Goal: Navigation & Orientation: Find specific page/section

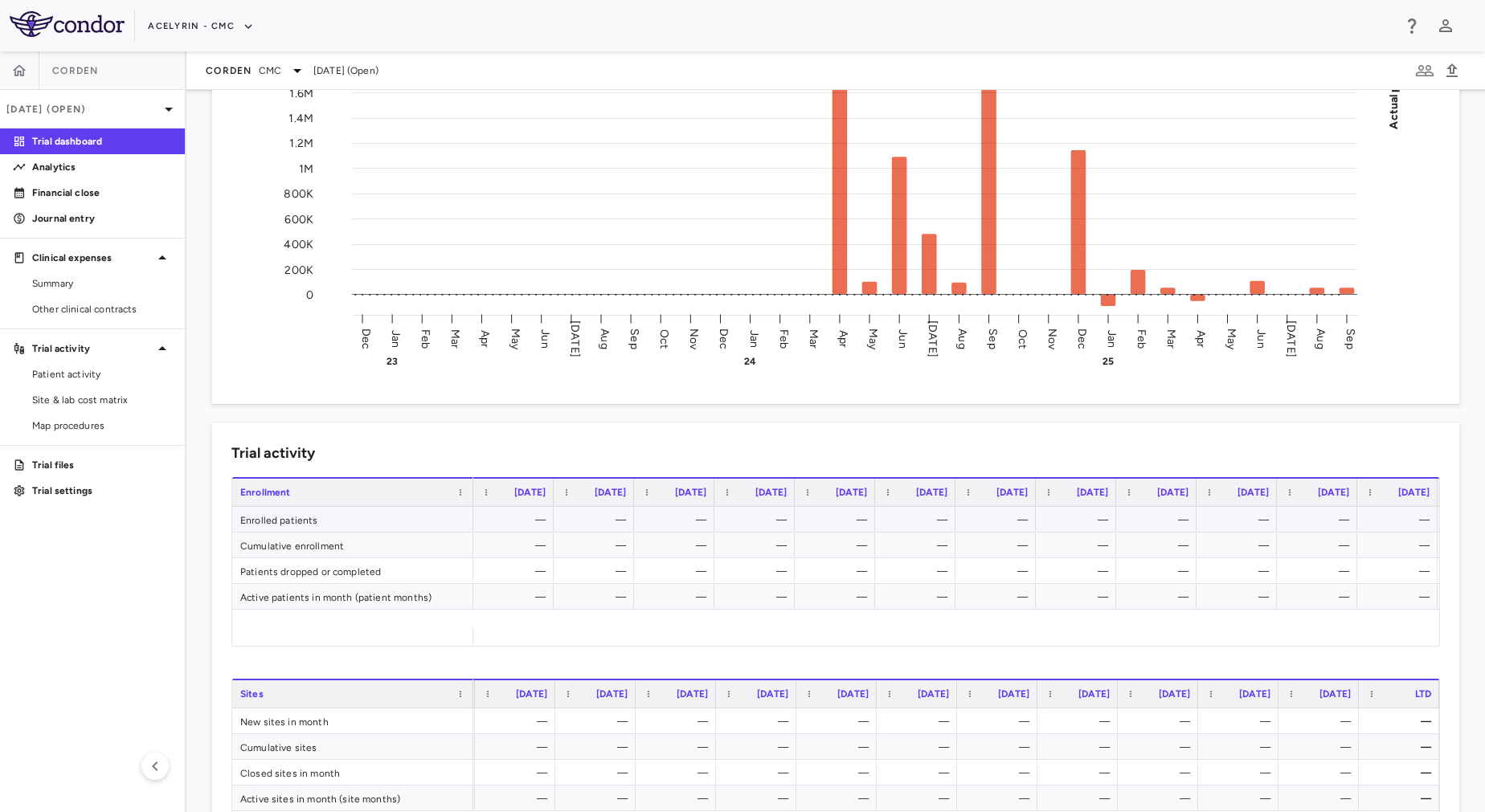
scroll to position [270, 0]
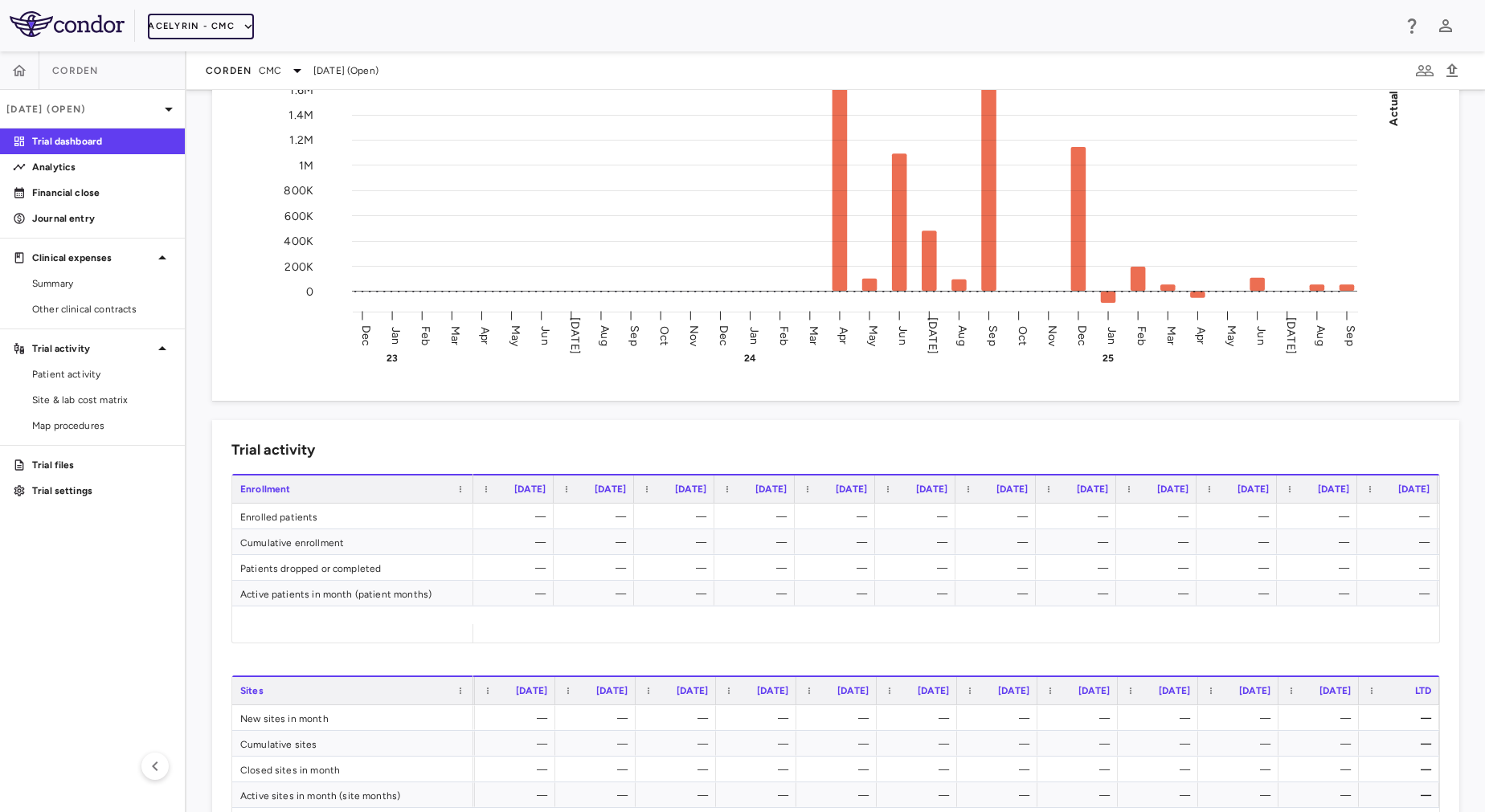
click at [208, 27] on button "Acelyrin - CMC" at bounding box center [201, 26] width 106 height 26
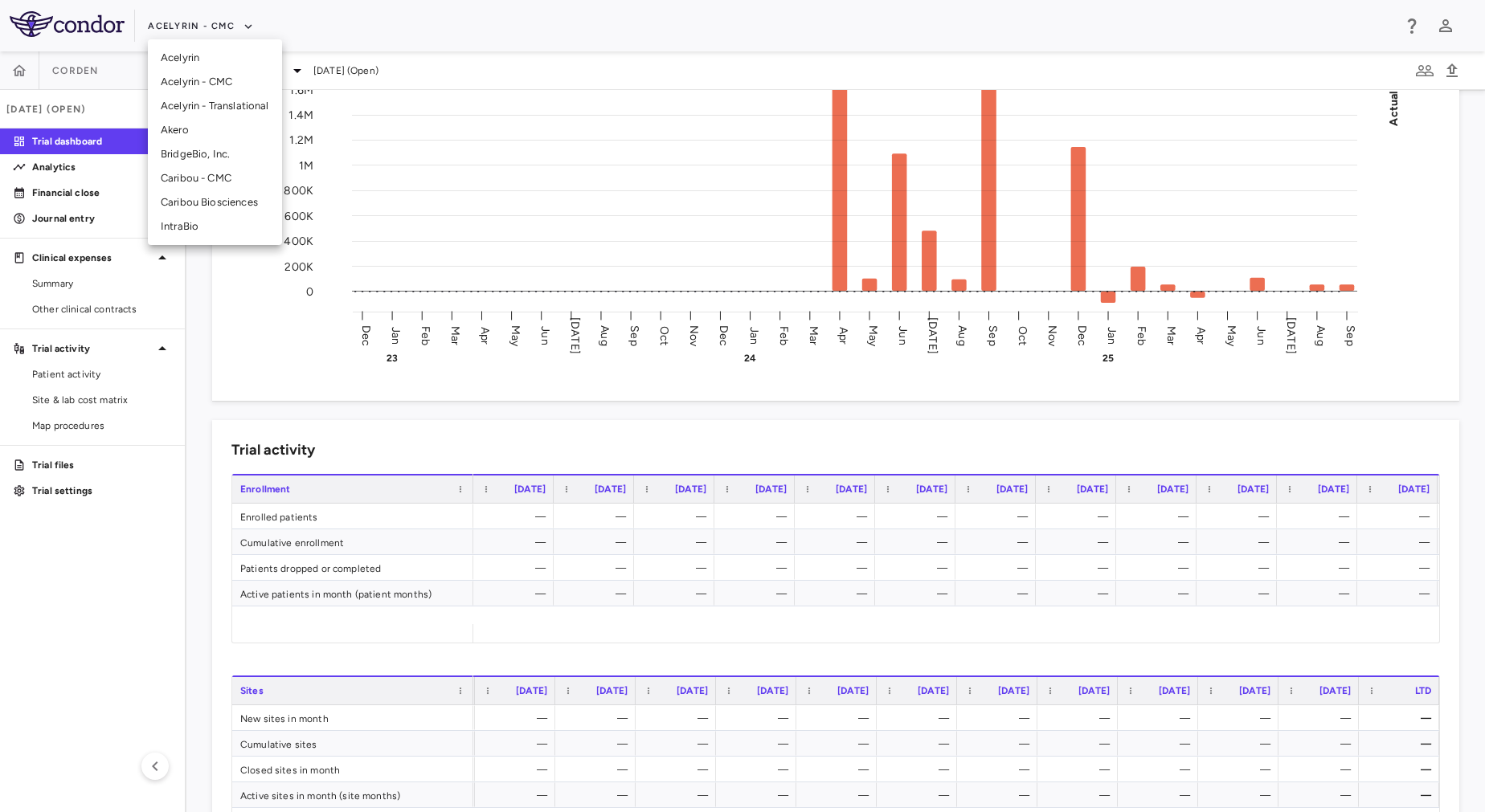
click at [208, 58] on li "Acelyrin" at bounding box center [215, 58] width 134 height 24
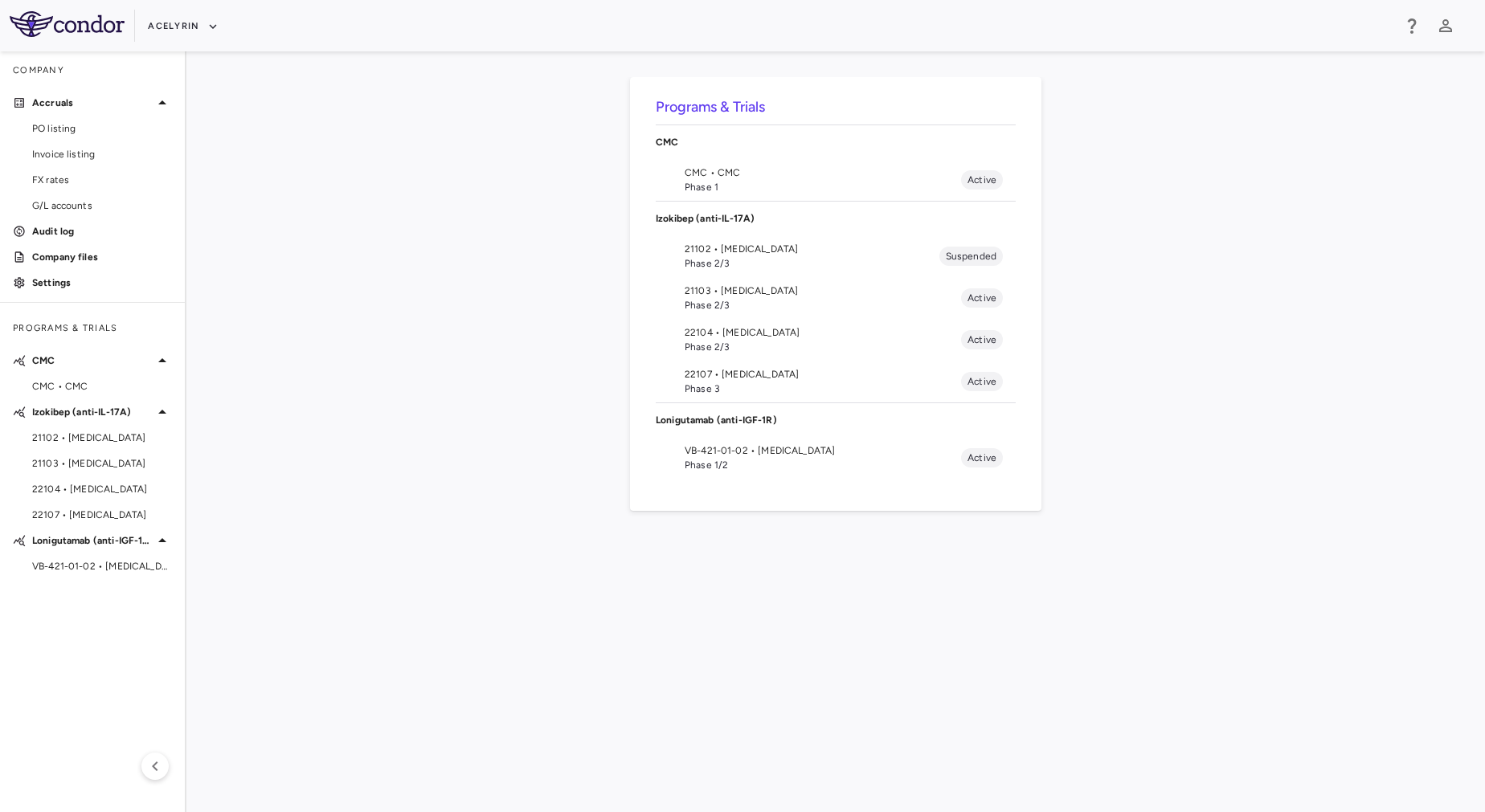
click at [722, 290] on span "21103 • [MEDICAL_DATA]" at bounding box center [823, 290] width 276 height 14
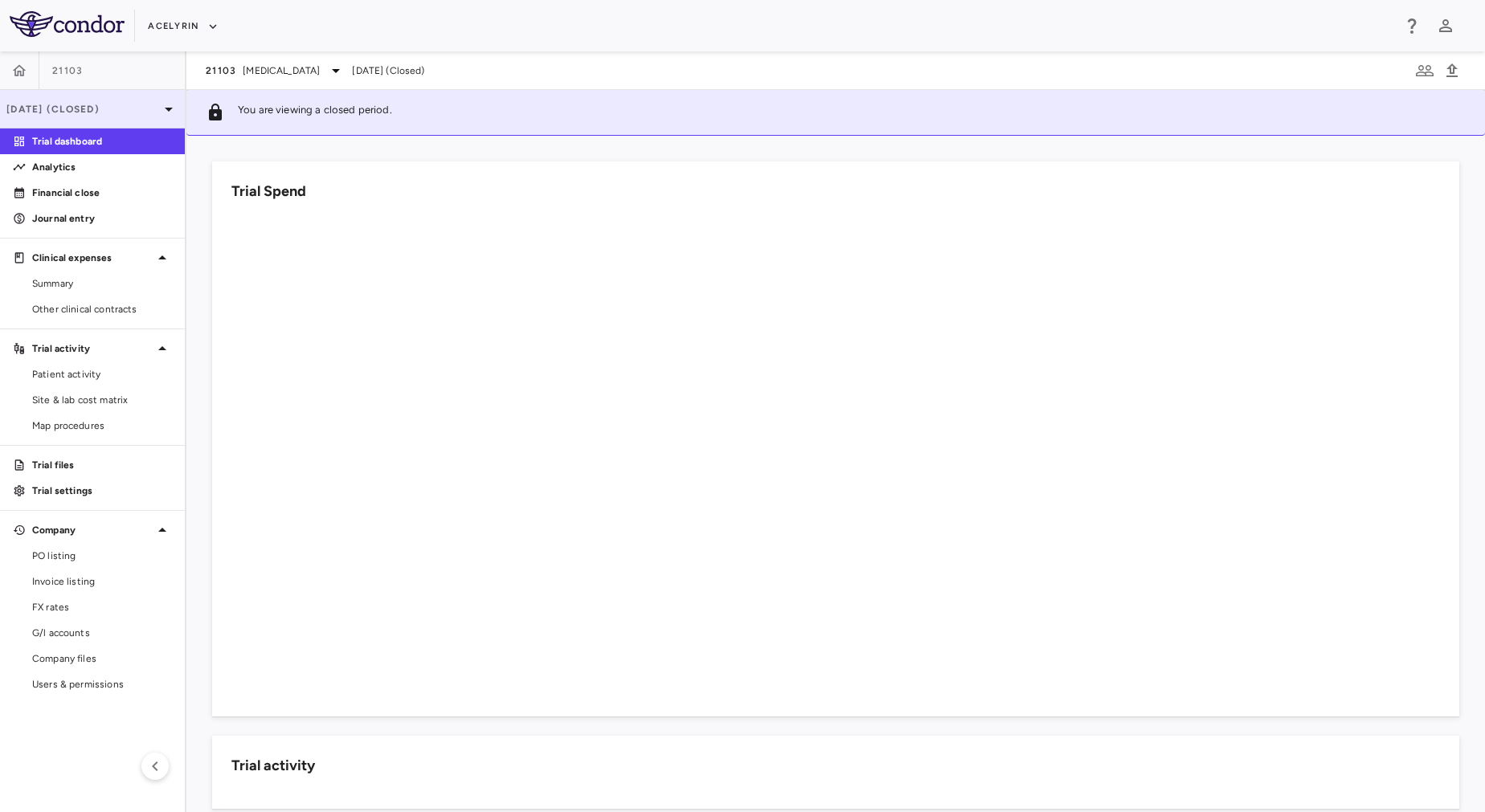
click at [123, 109] on p "[DATE] (Closed)" at bounding box center [83, 108] width 153 height 14
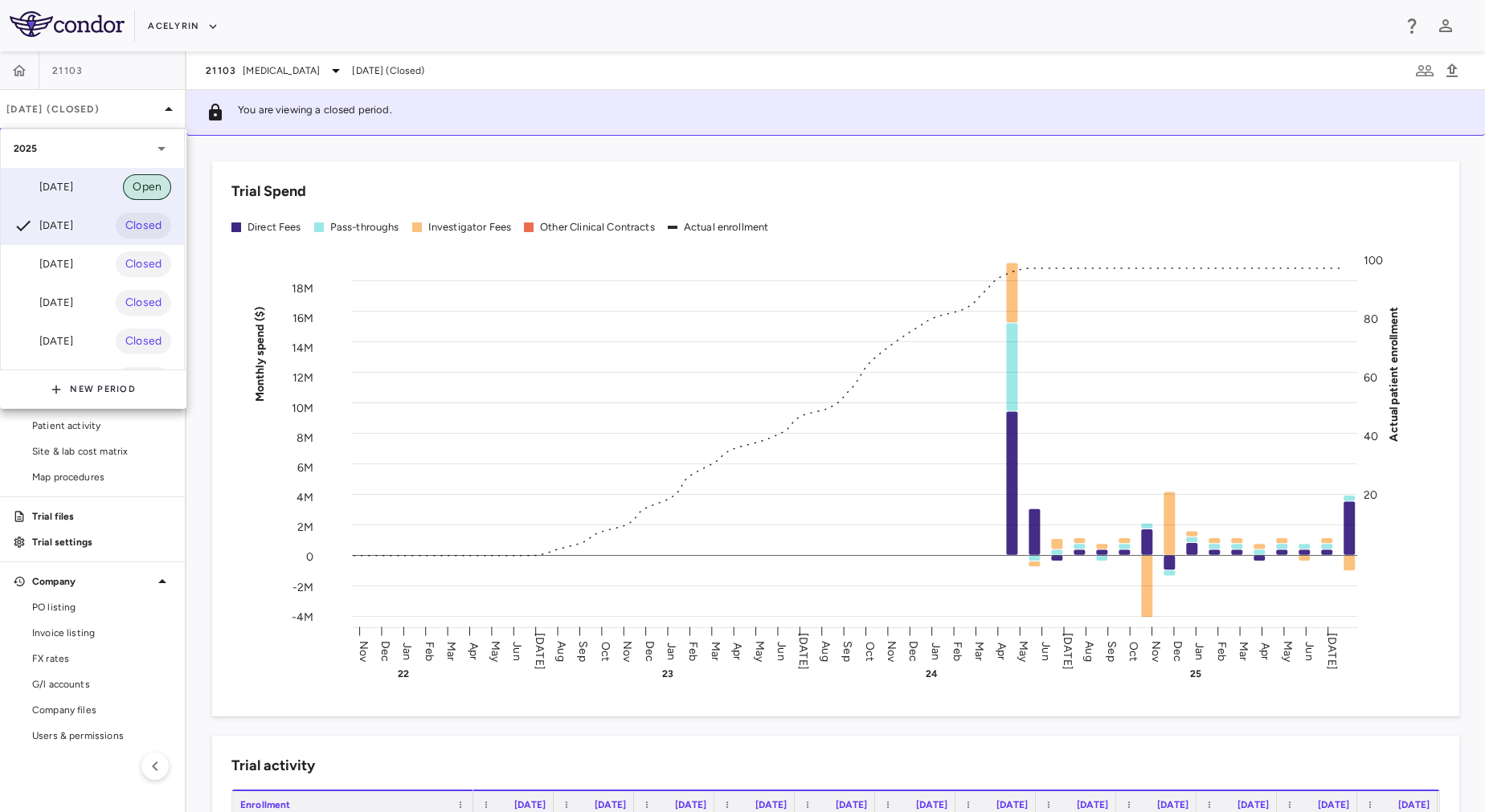
click at [126, 181] on span "Open" at bounding box center [147, 187] width 48 height 17
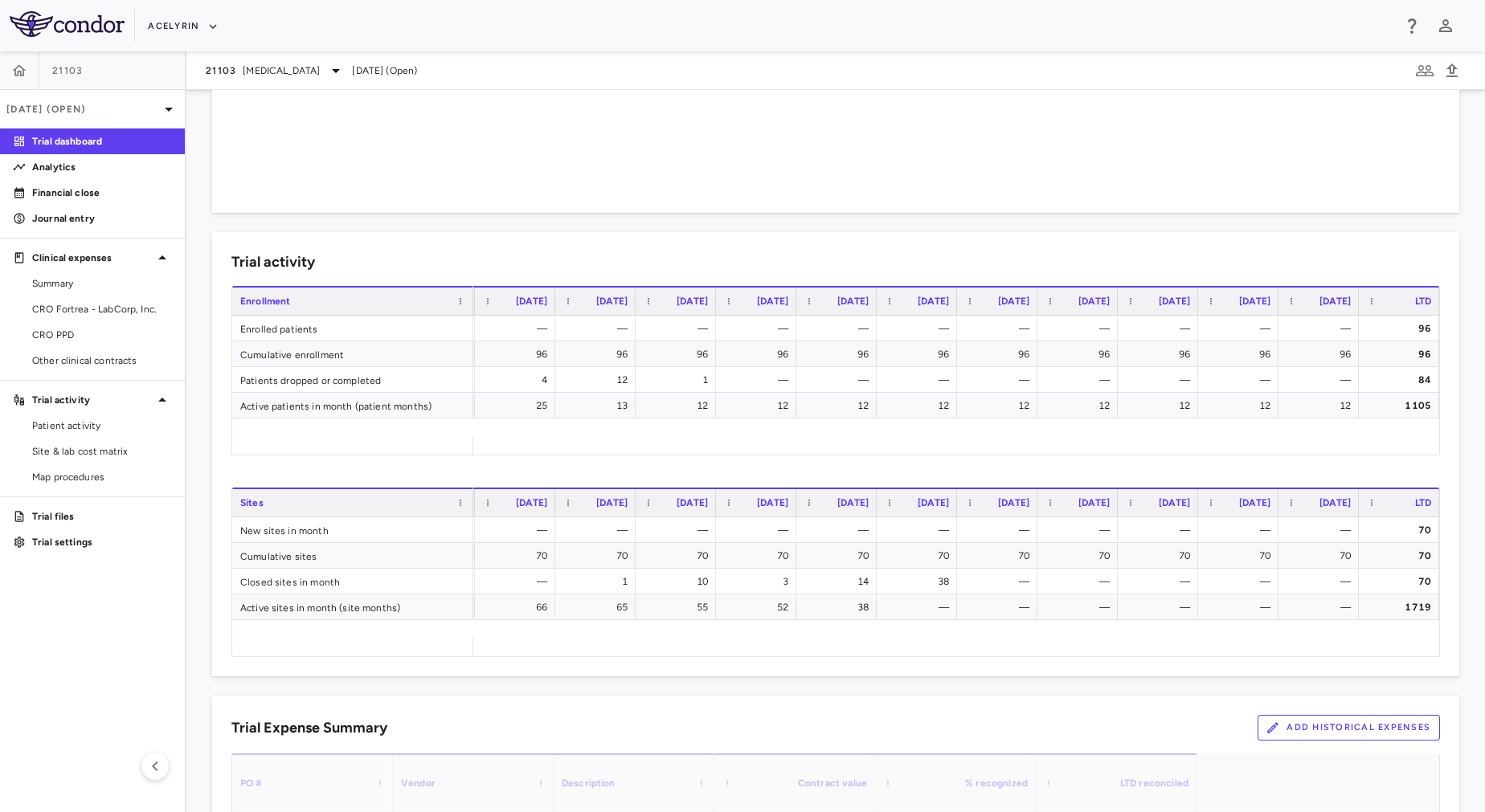
scroll to position [458, 0]
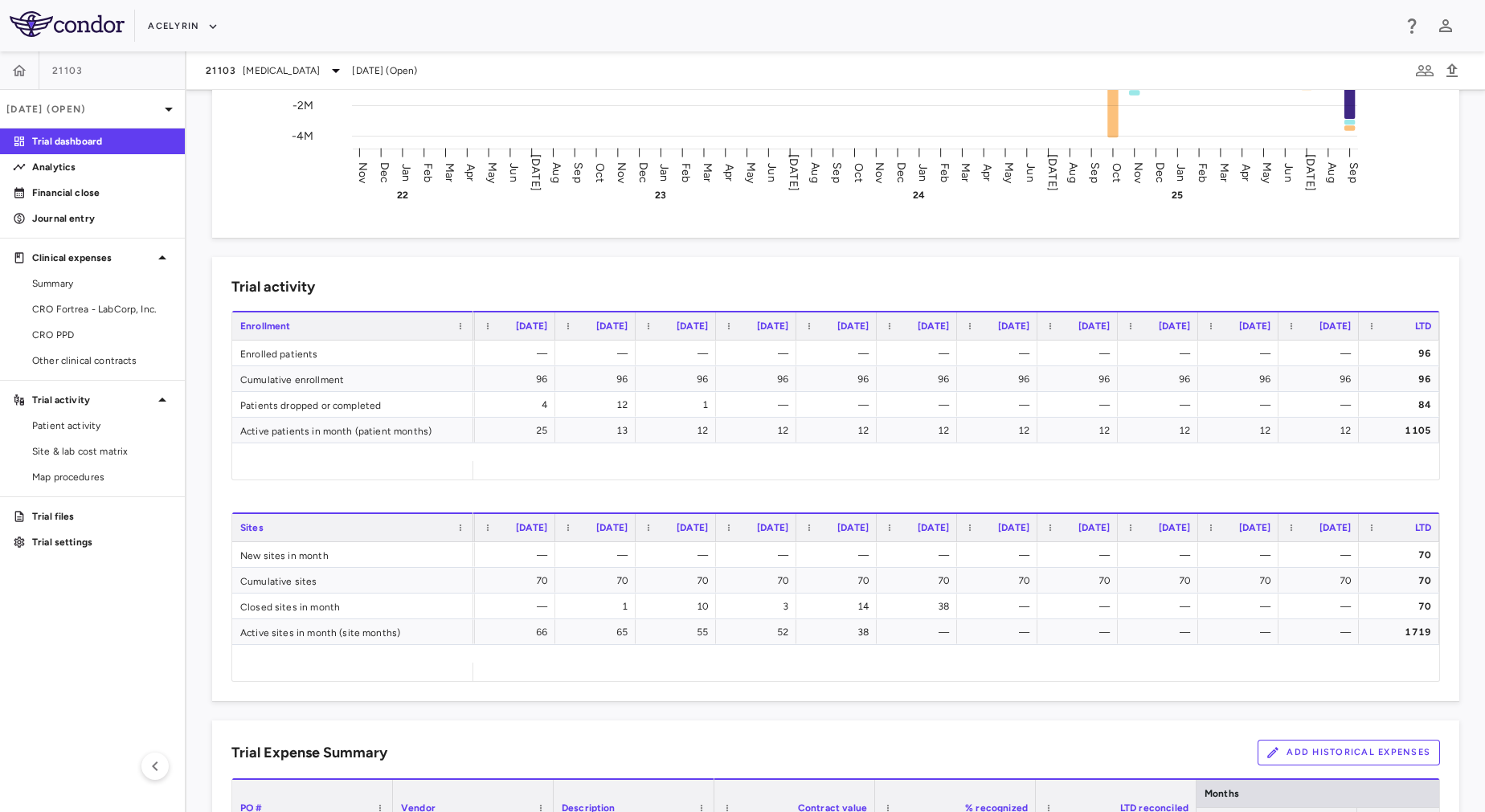
scroll to position [442, 0]
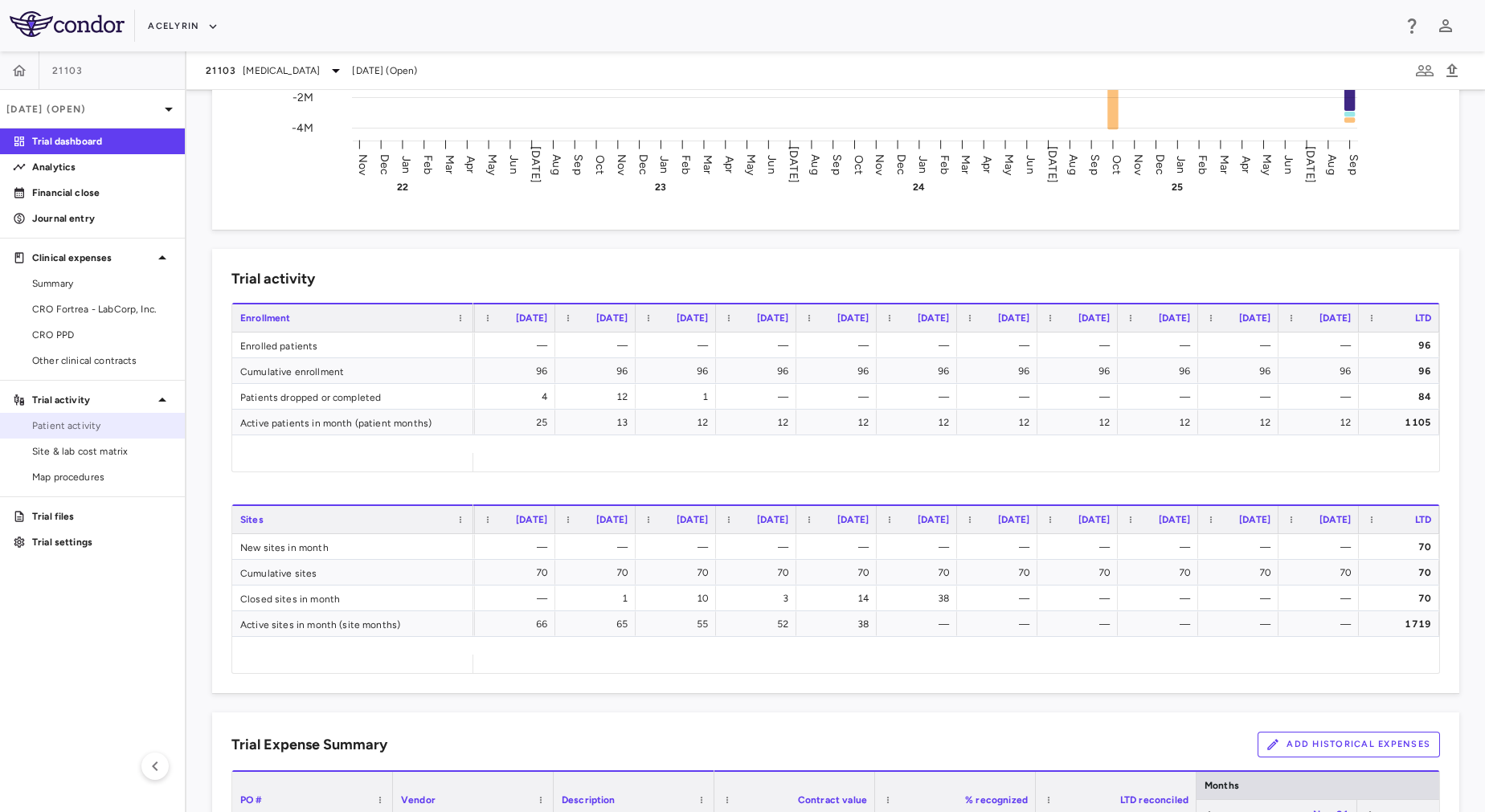
click at [121, 424] on span "Patient activity" at bounding box center [102, 425] width 140 height 14
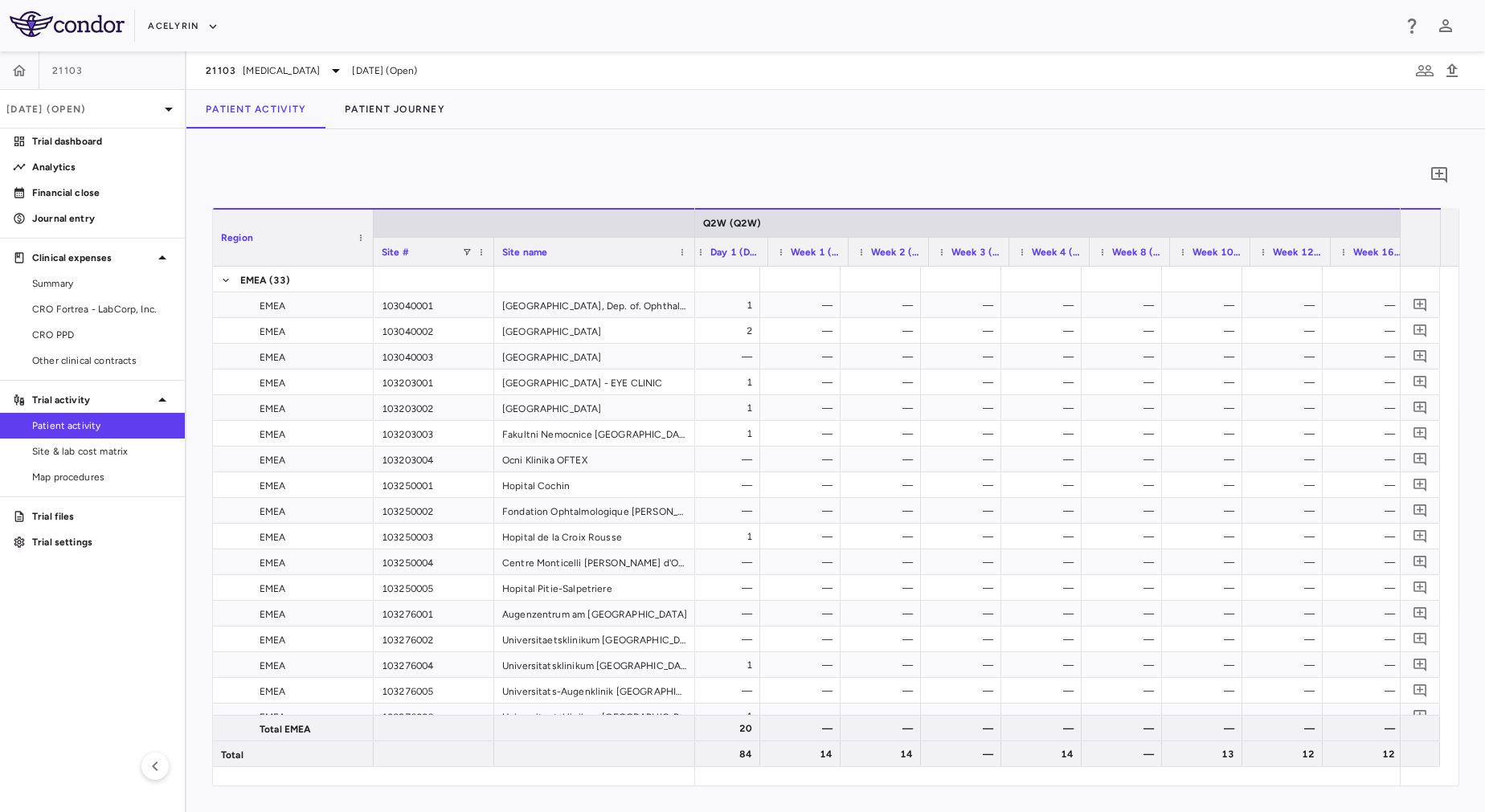
scroll to position [0, 1052]
click at [47, 151] on link "Trial dashboard" at bounding box center [92, 141] width 185 height 24
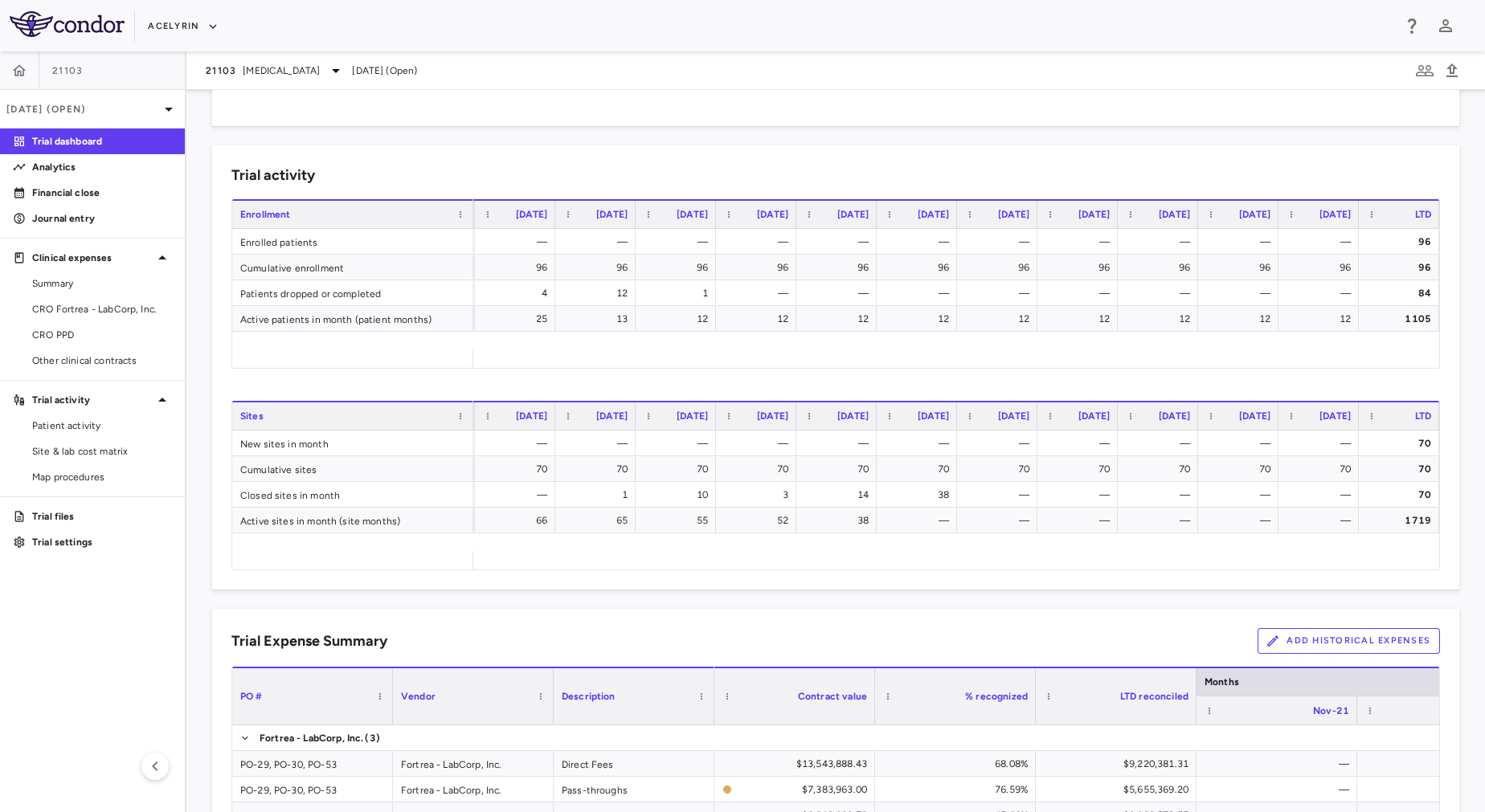
scroll to position [545, 0]
click at [243, 75] on span "[MEDICAL_DATA]" at bounding box center [281, 70] width 77 height 14
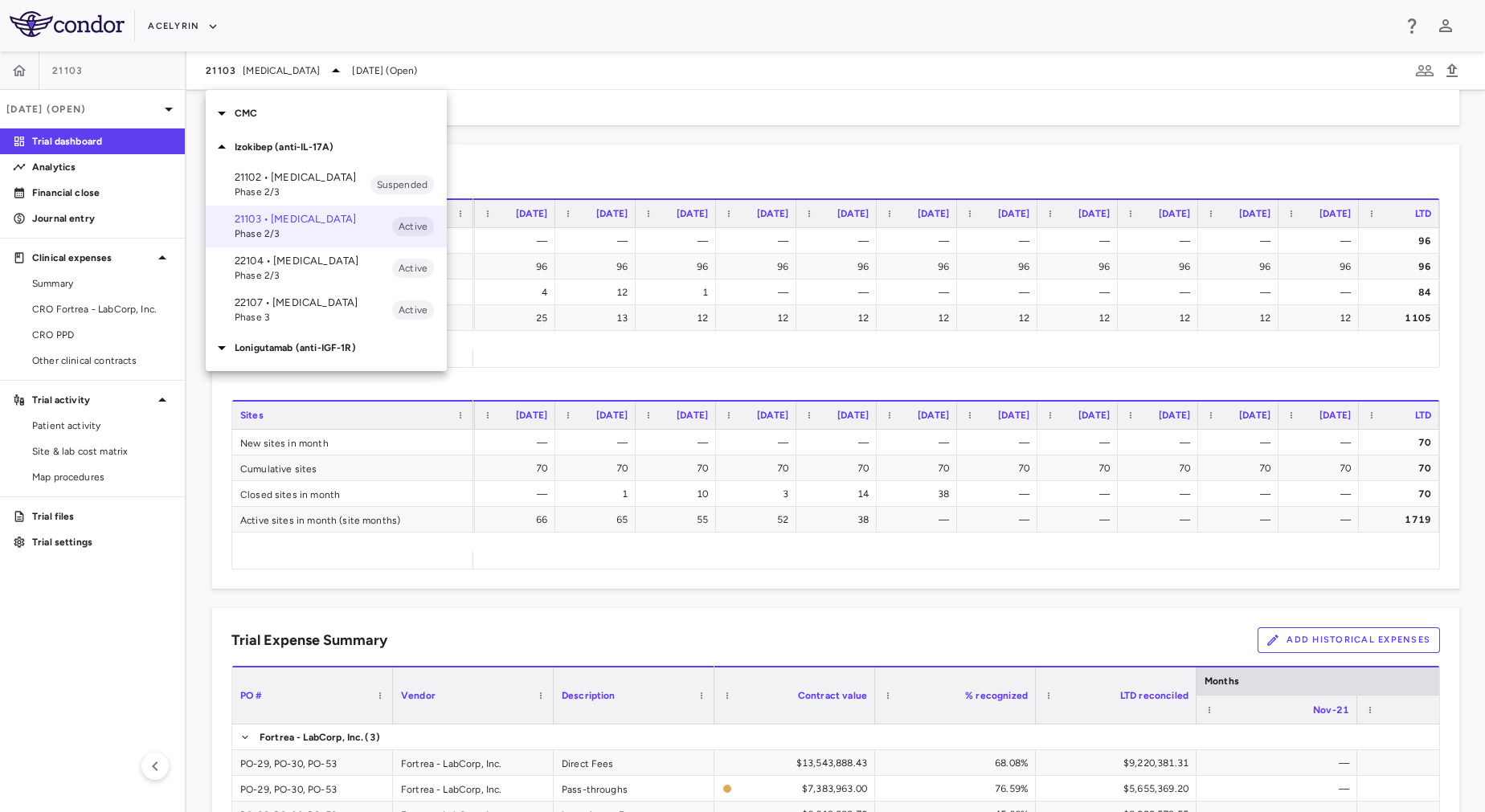
click at [284, 269] on p "22104 • [MEDICAL_DATA]" at bounding box center [313, 261] width 157 height 14
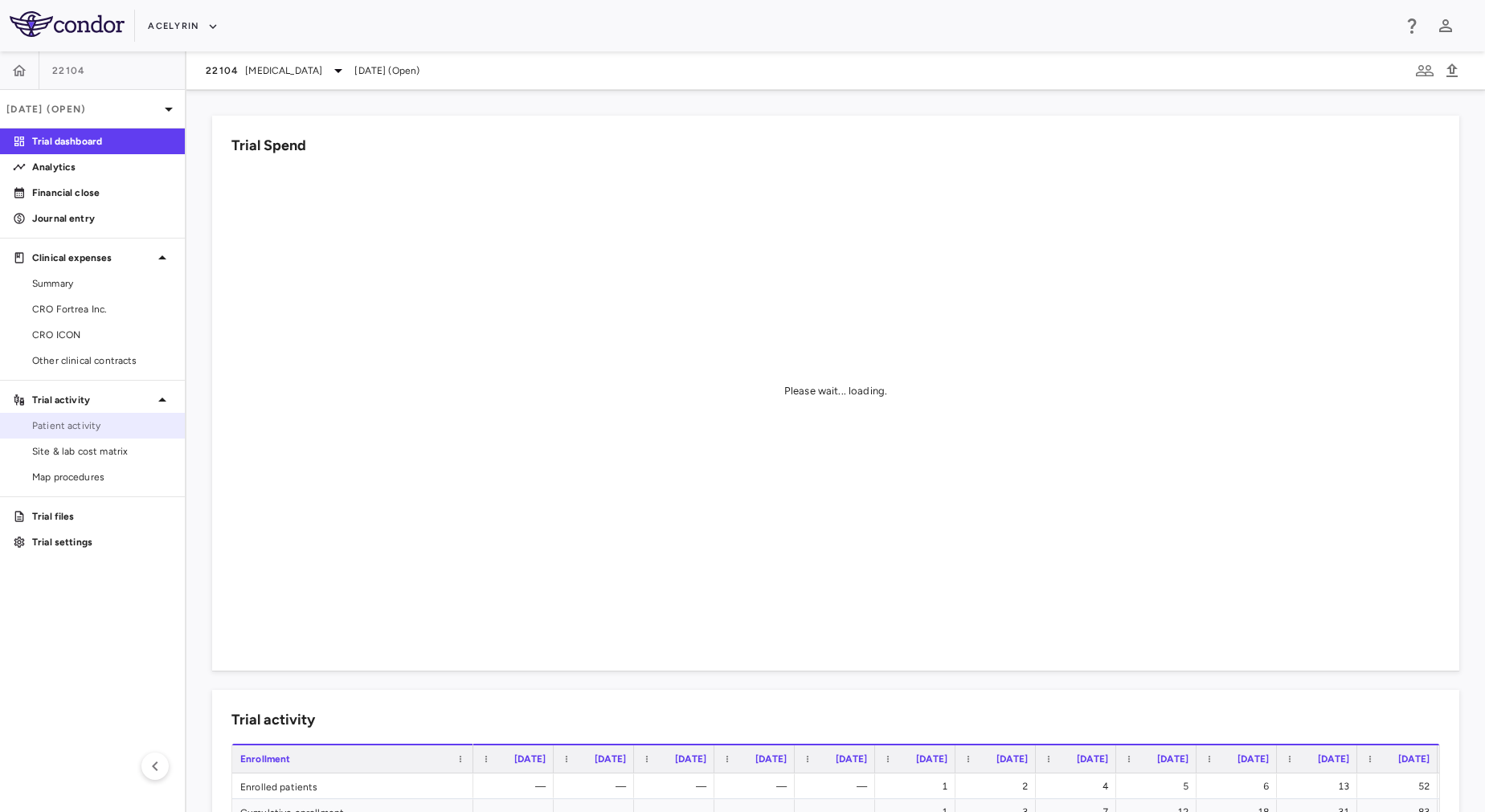
click at [101, 417] on link "Patient activity" at bounding box center [92, 425] width 185 height 24
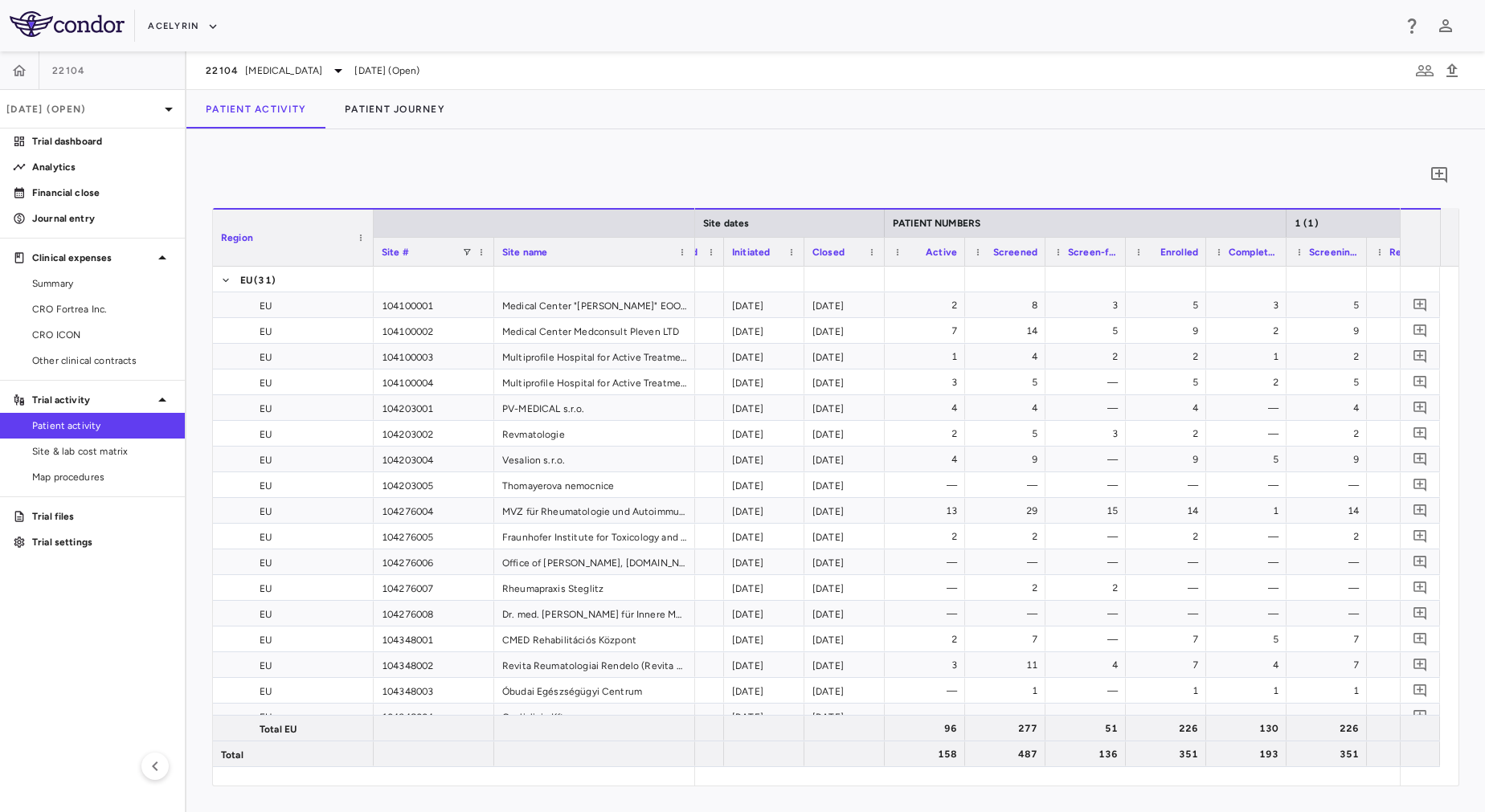
scroll to position [0, 505]
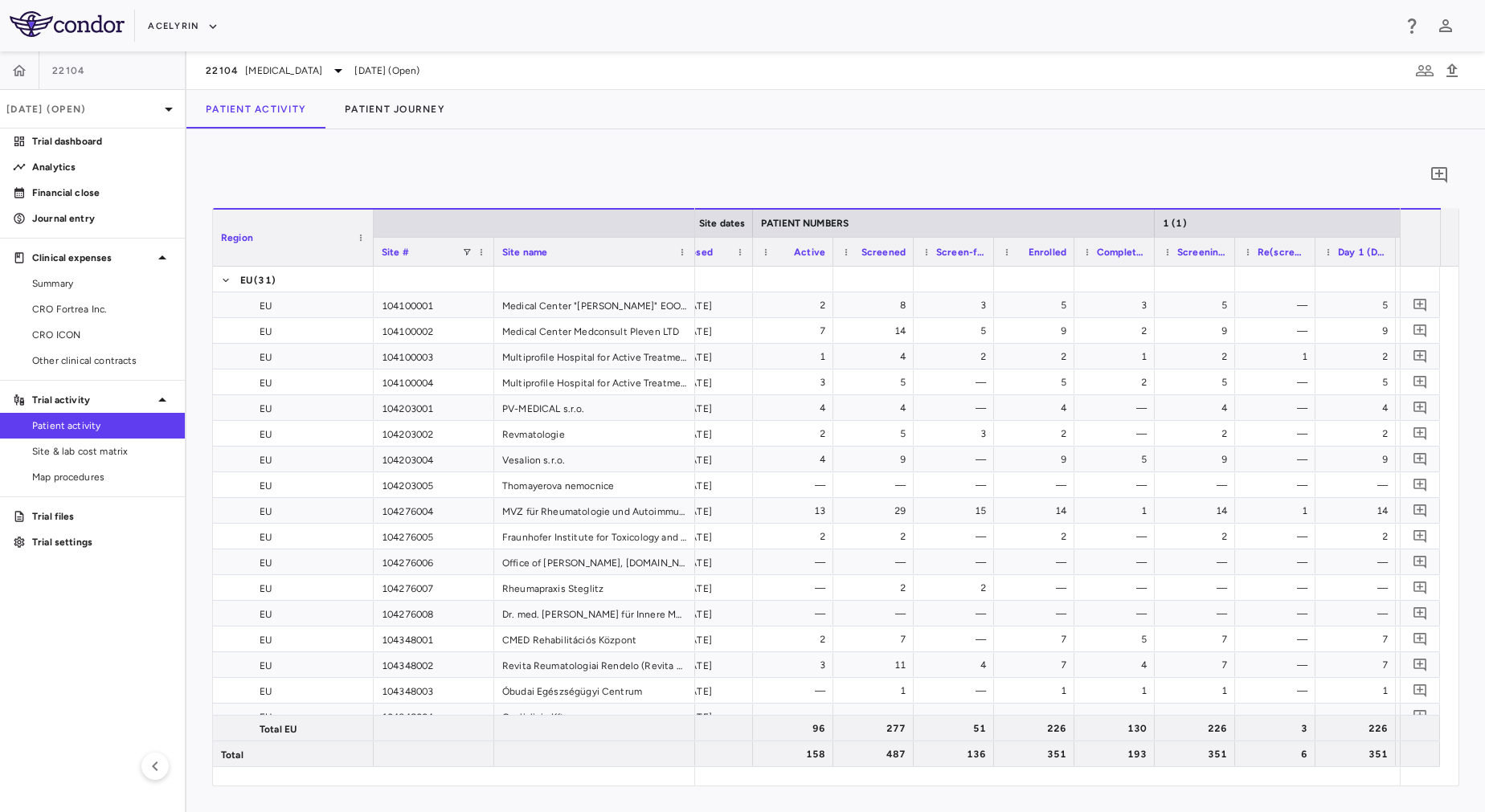
click at [282, 60] on div "22104 [MEDICAL_DATA] [DATE] (Open)" at bounding box center [835, 71] width 1299 height 38
click at [288, 69] on span "[MEDICAL_DATA]" at bounding box center [283, 70] width 77 height 14
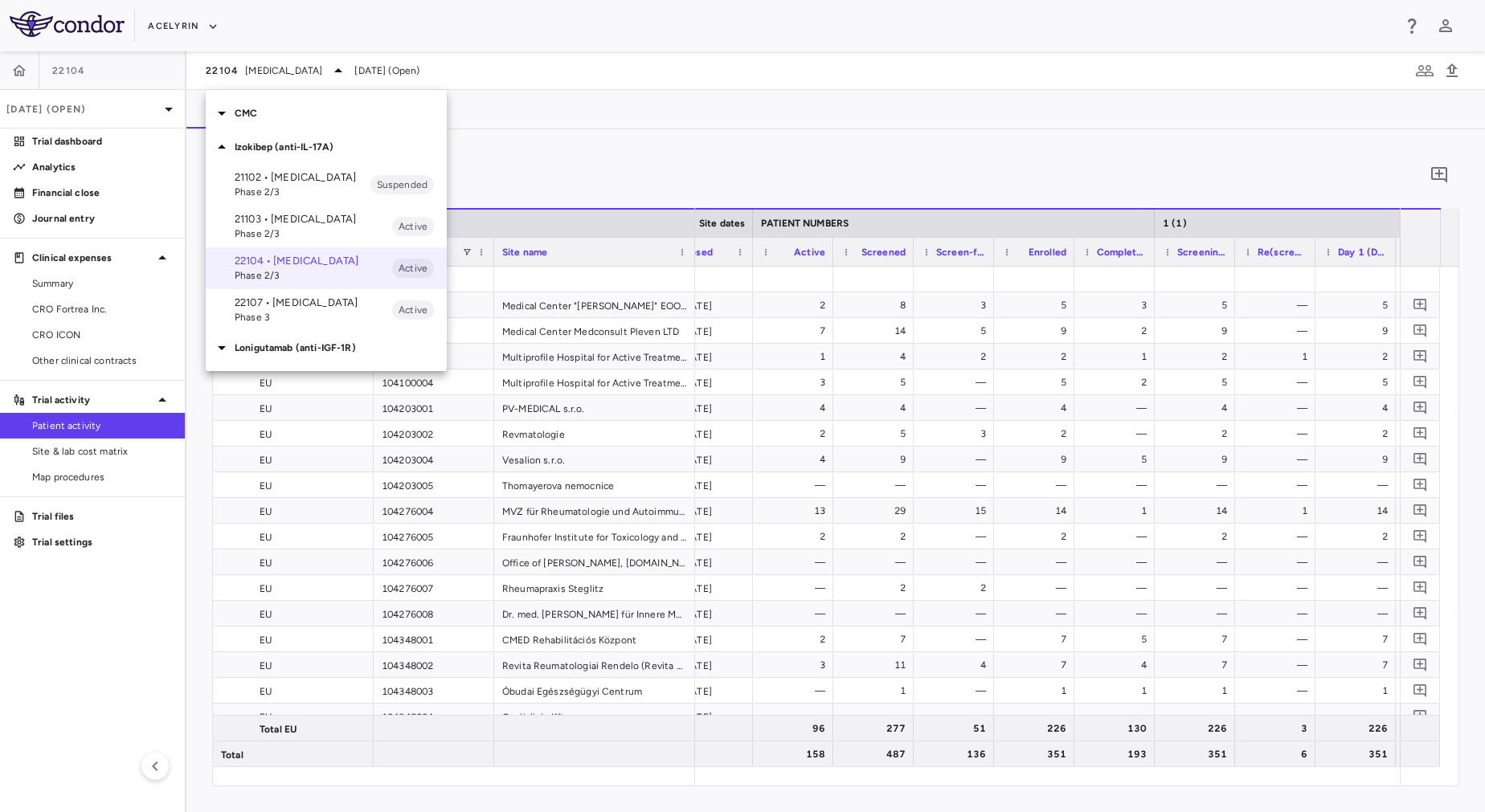
click at [313, 324] on span "Phase 3" at bounding box center [313, 317] width 157 height 14
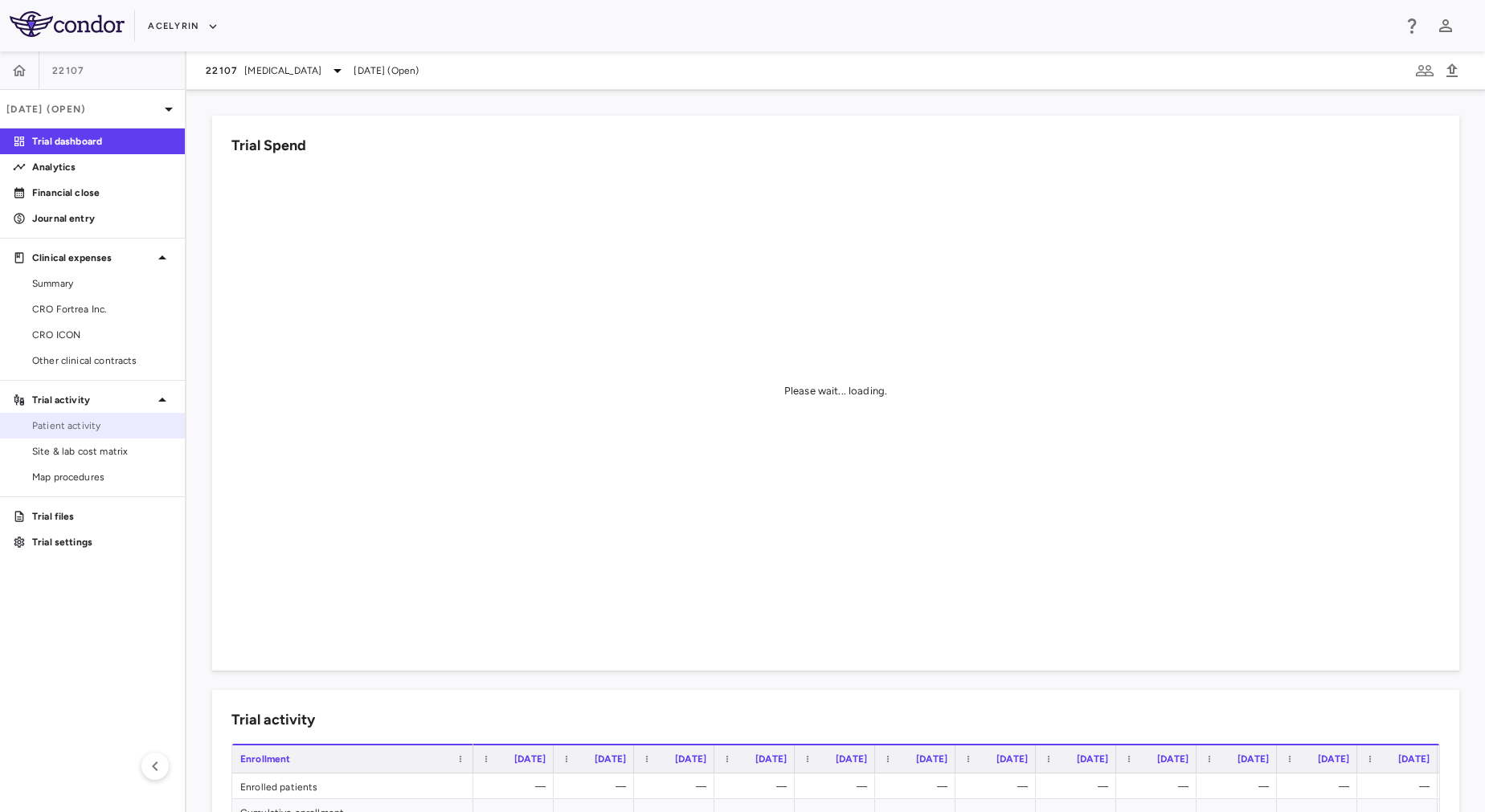
click at [96, 414] on link "Patient activity" at bounding box center [92, 425] width 185 height 24
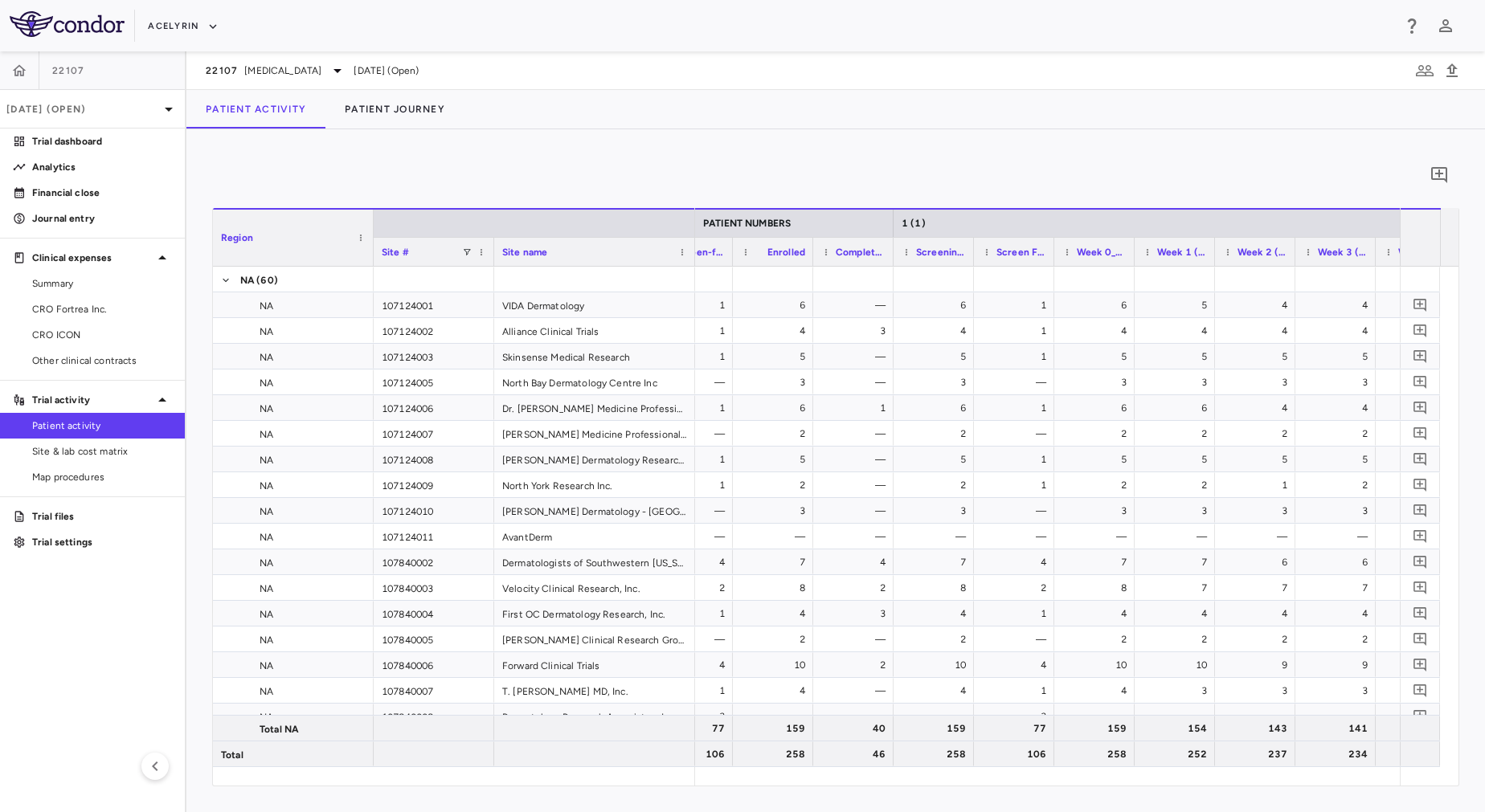
scroll to position [0, 880]
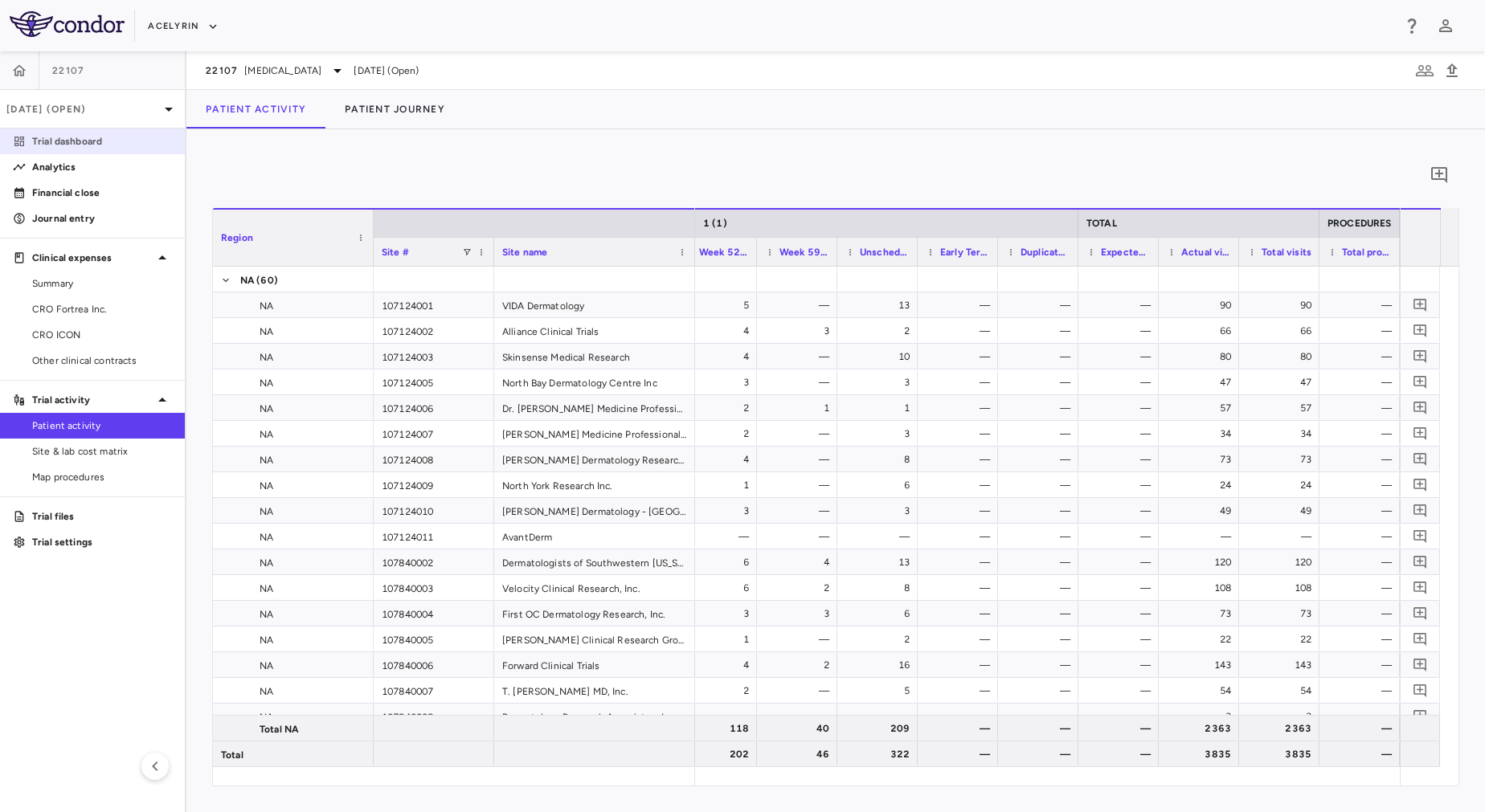
click at [72, 143] on p "Trial dashboard" at bounding box center [102, 141] width 140 height 14
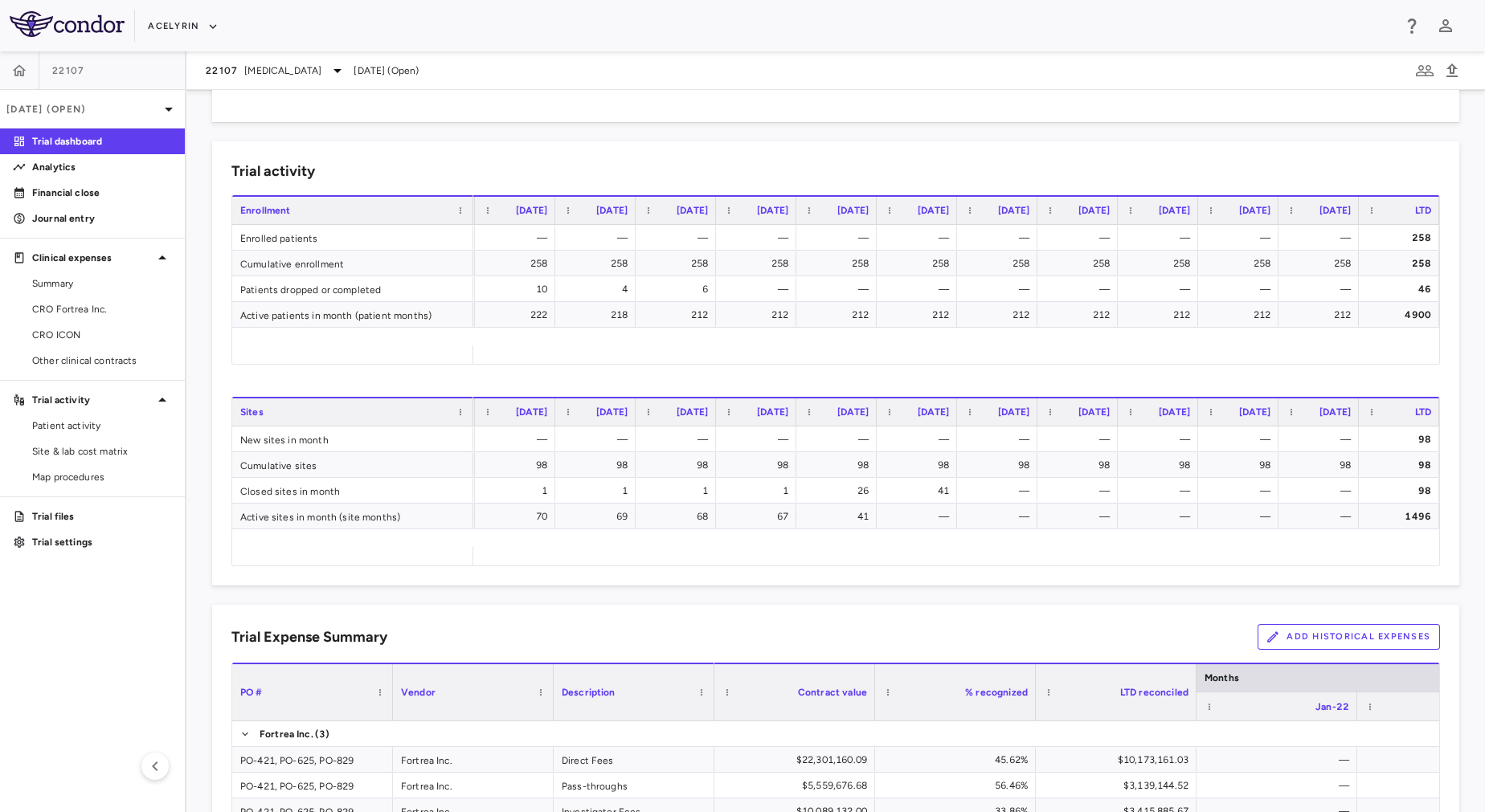
scroll to position [549, 0]
click at [190, 32] on button "Acelyrin" at bounding box center [183, 26] width 71 height 26
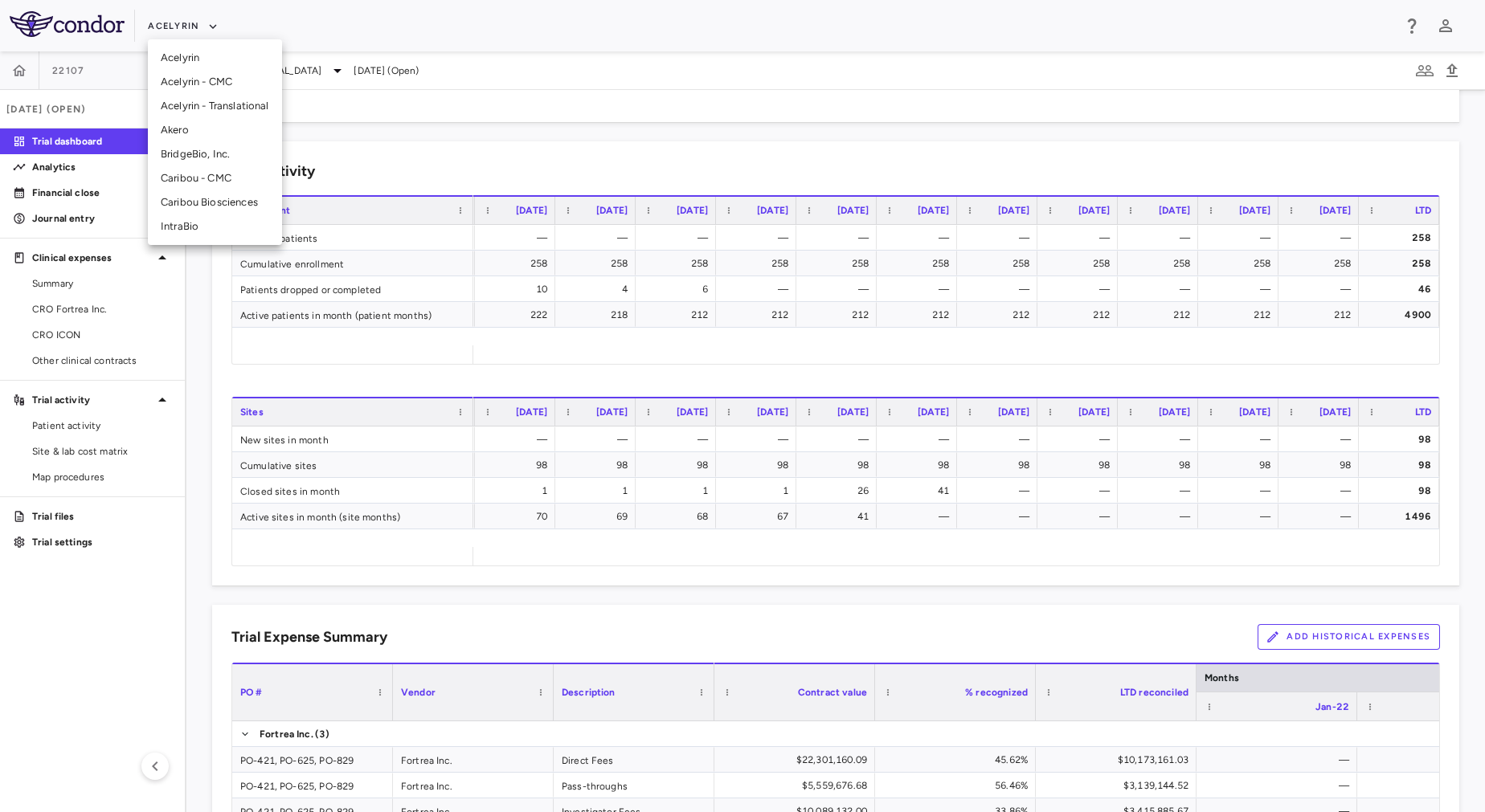
click at [407, 112] on div at bounding box center [742, 406] width 1485 height 812
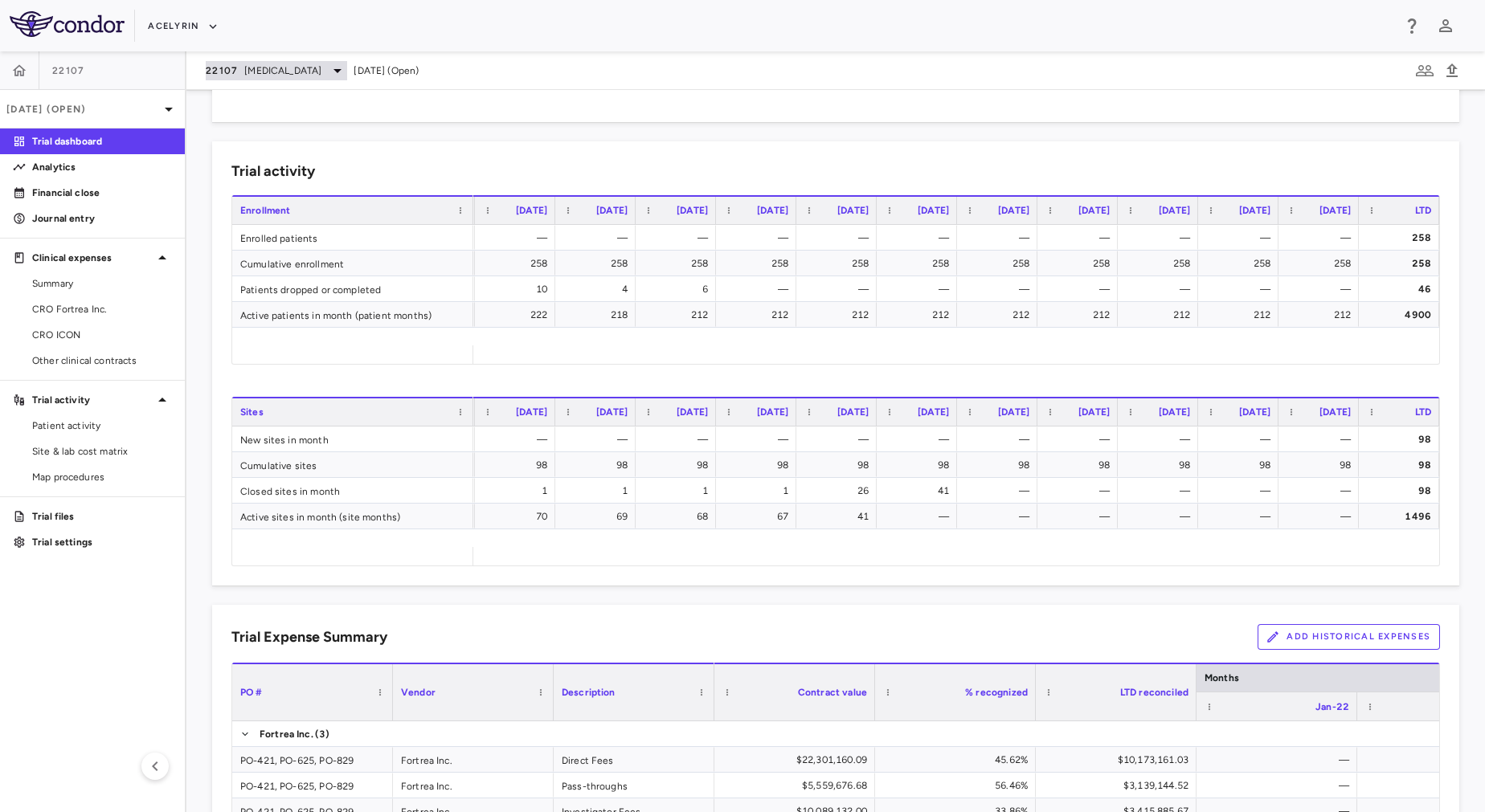
click at [322, 68] on span "[MEDICAL_DATA]" at bounding box center [282, 70] width 77 height 14
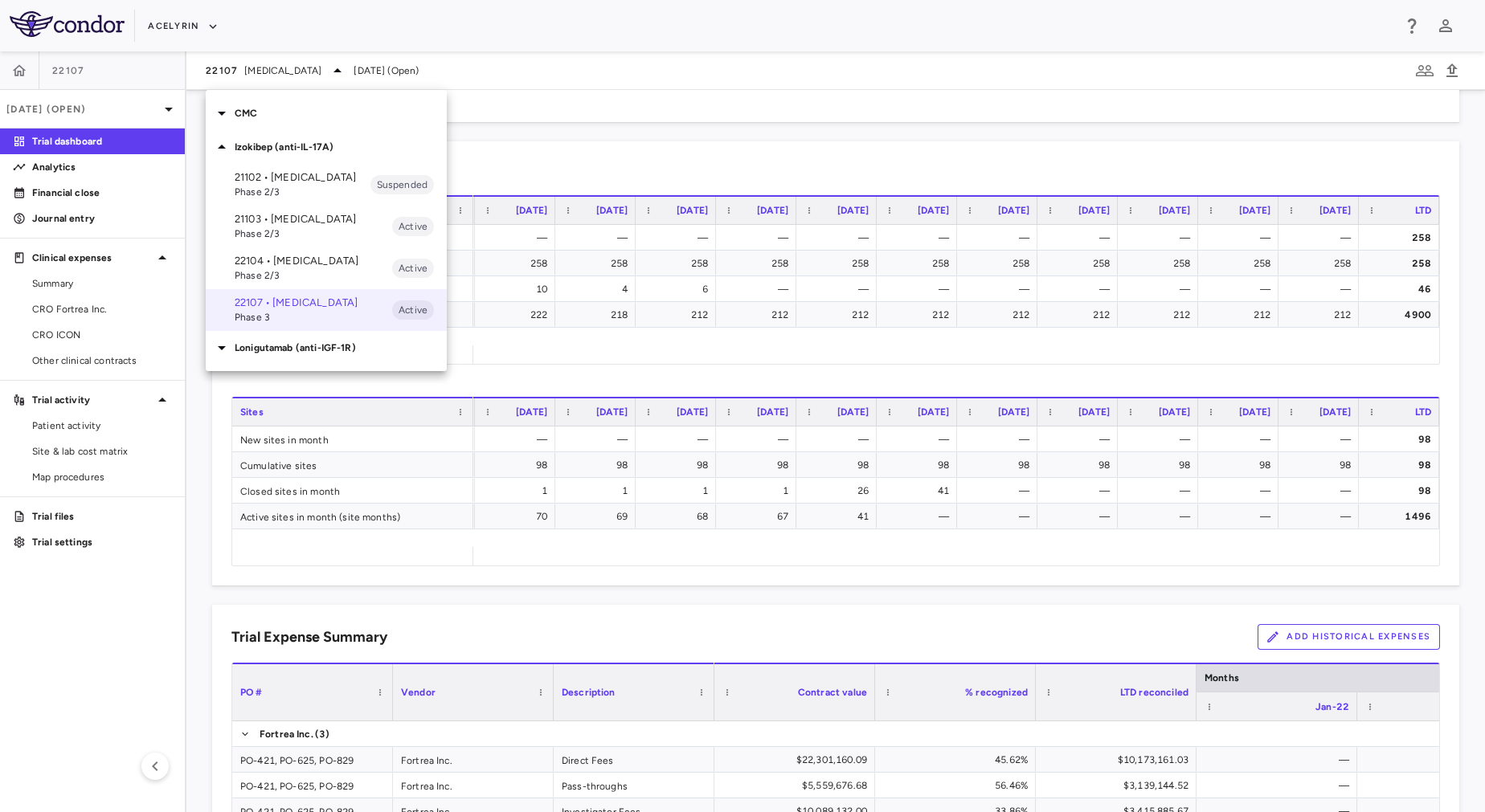
click at [19, 67] on div at bounding box center [742, 406] width 1485 height 812
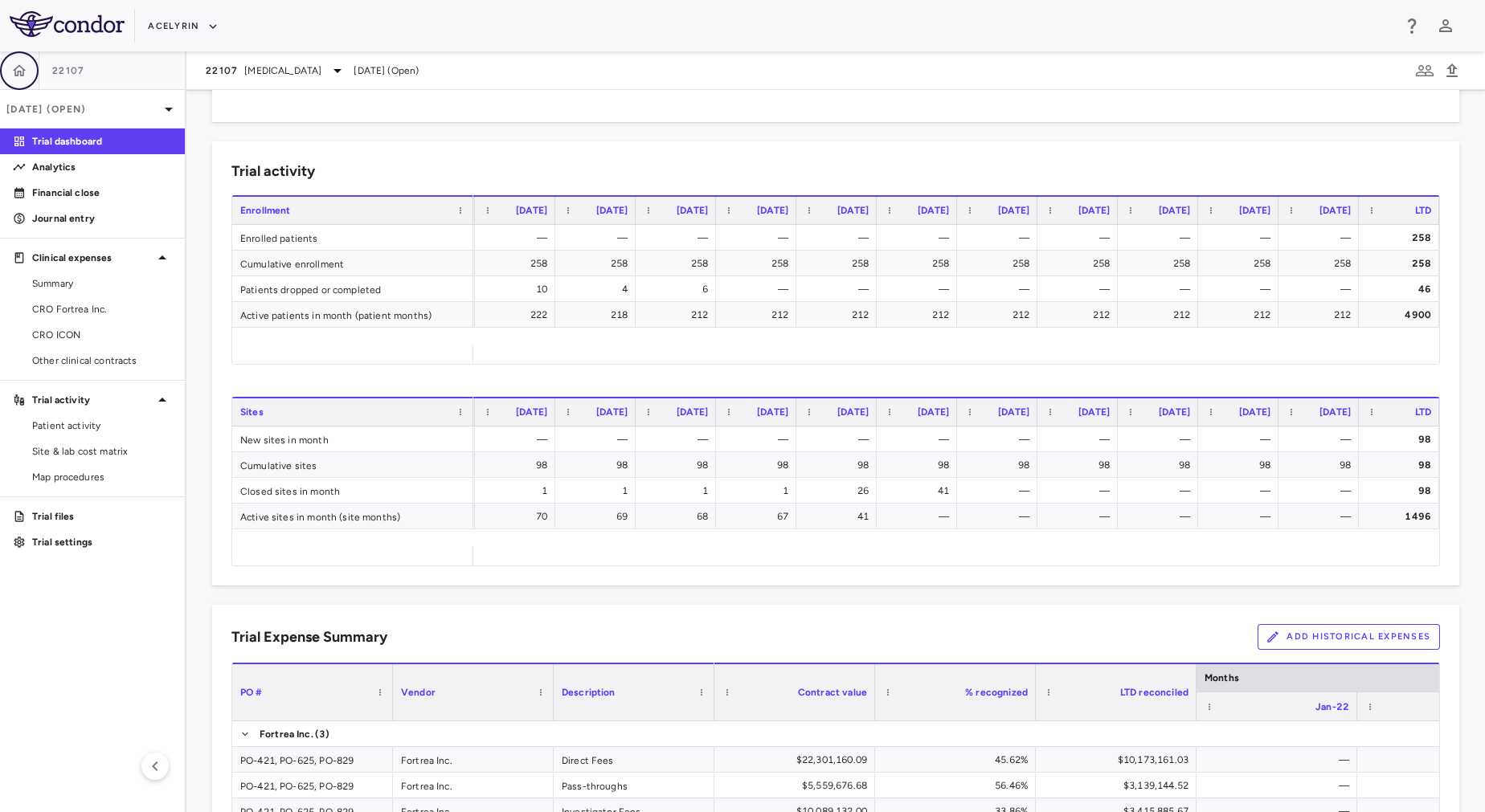
click at [19, 77] on icon "button" at bounding box center [19, 70] width 16 height 16
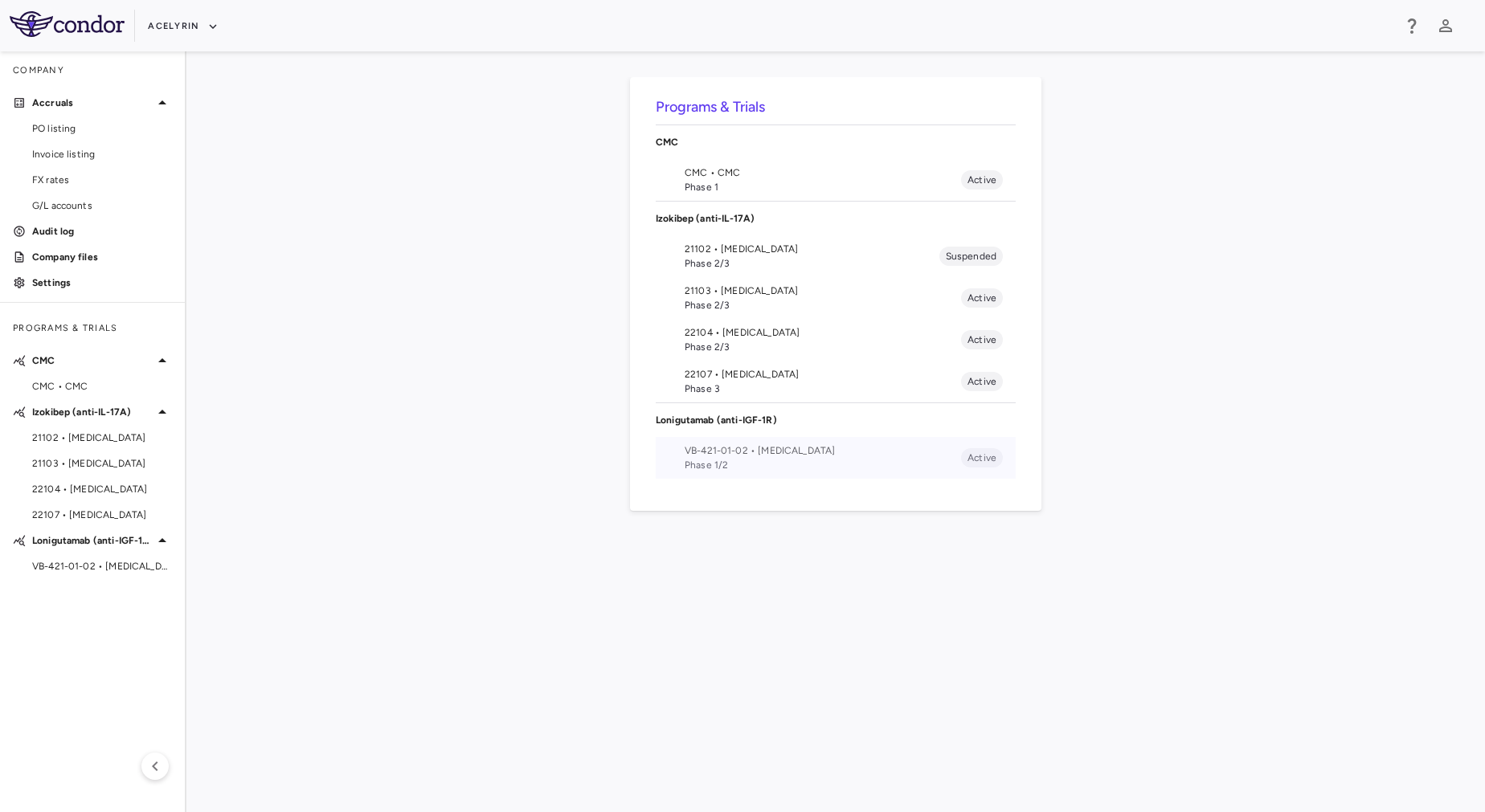
click at [723, 462] on span "Phase 1/2" at bounding box center [823, 465] width 276 height 14
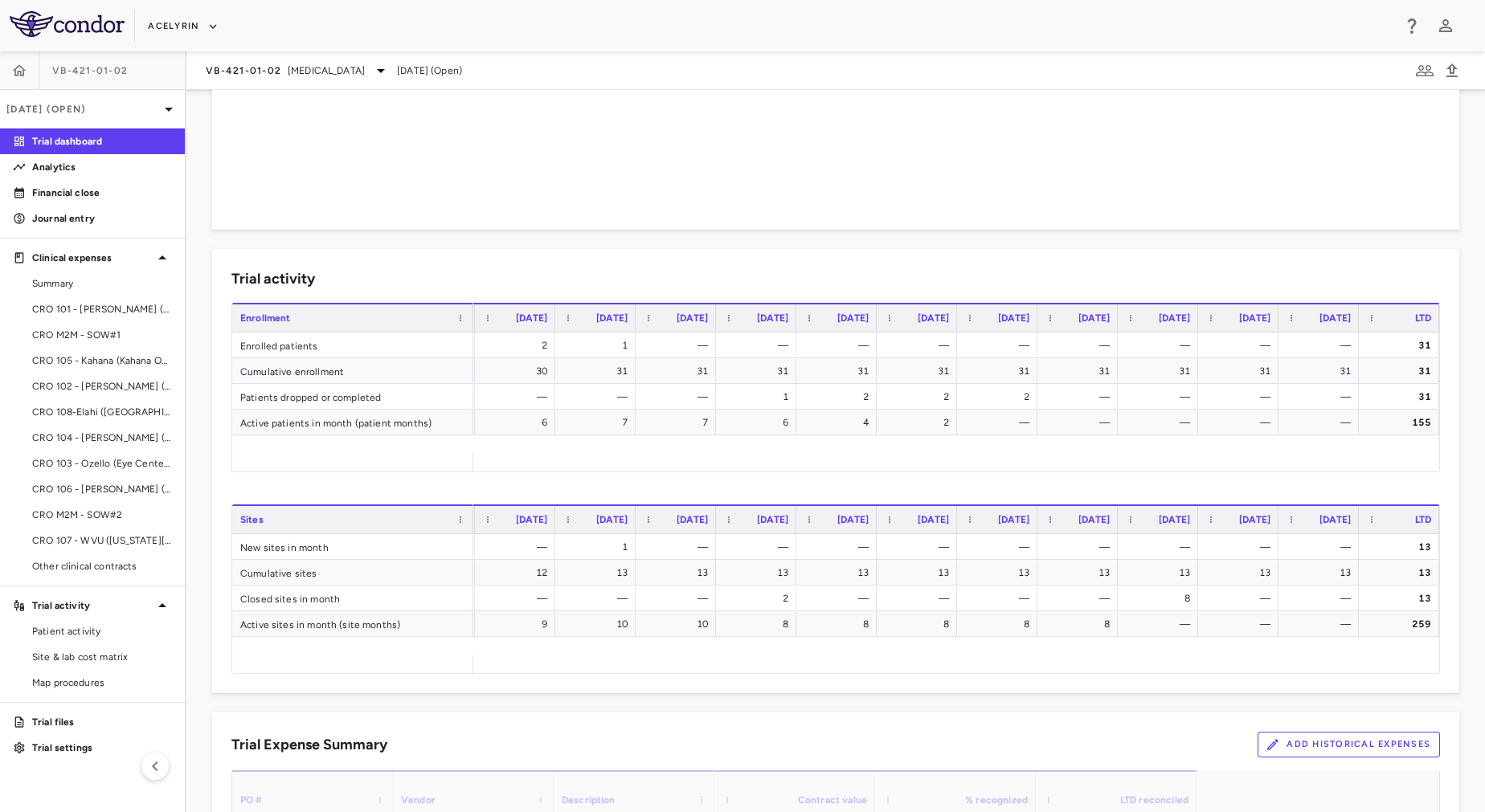
scroll to position [441, 0]
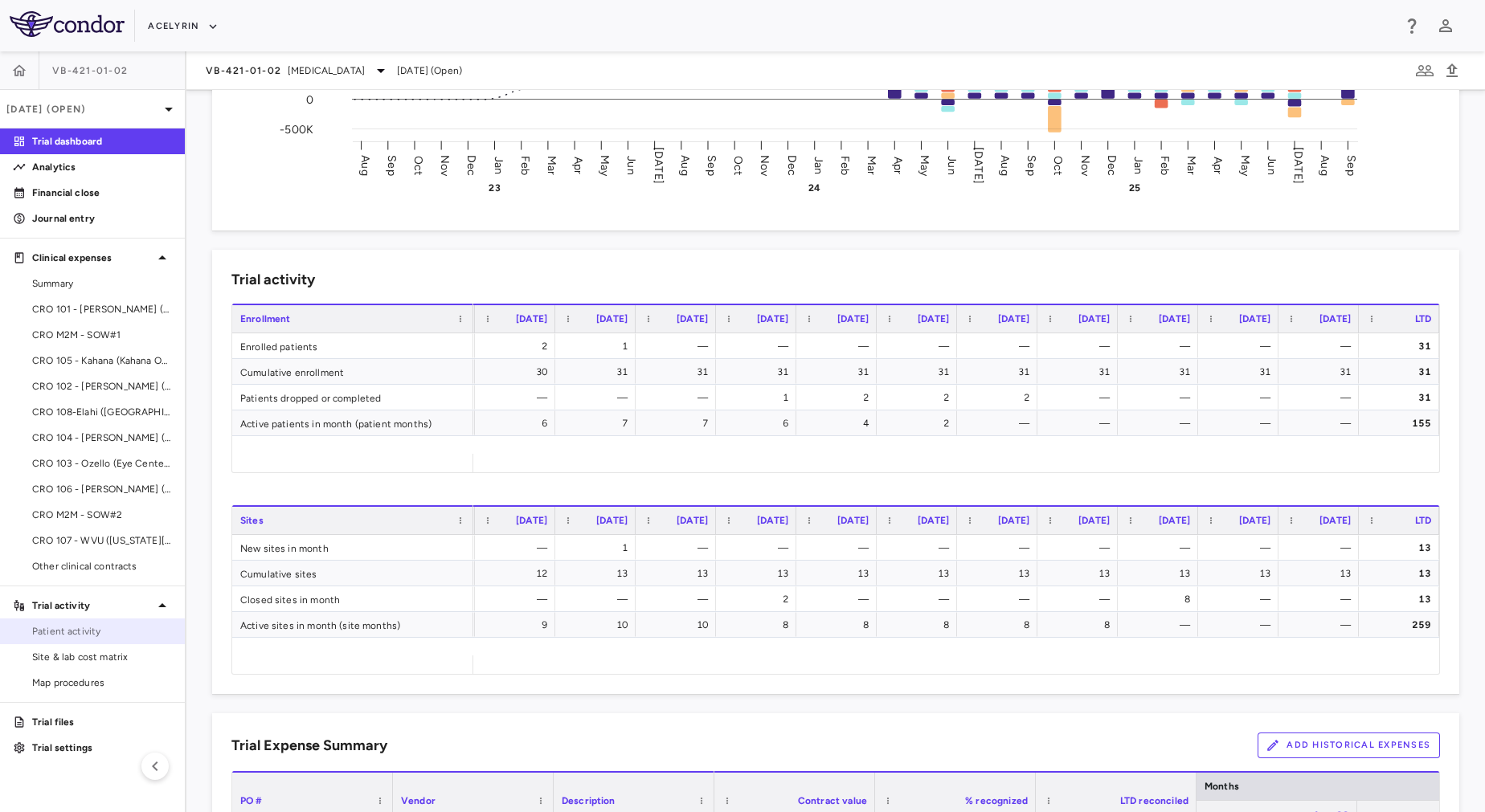
click at [42, 640] on link "Patient activity" at bounding box center [92, 631] width 185 height 24
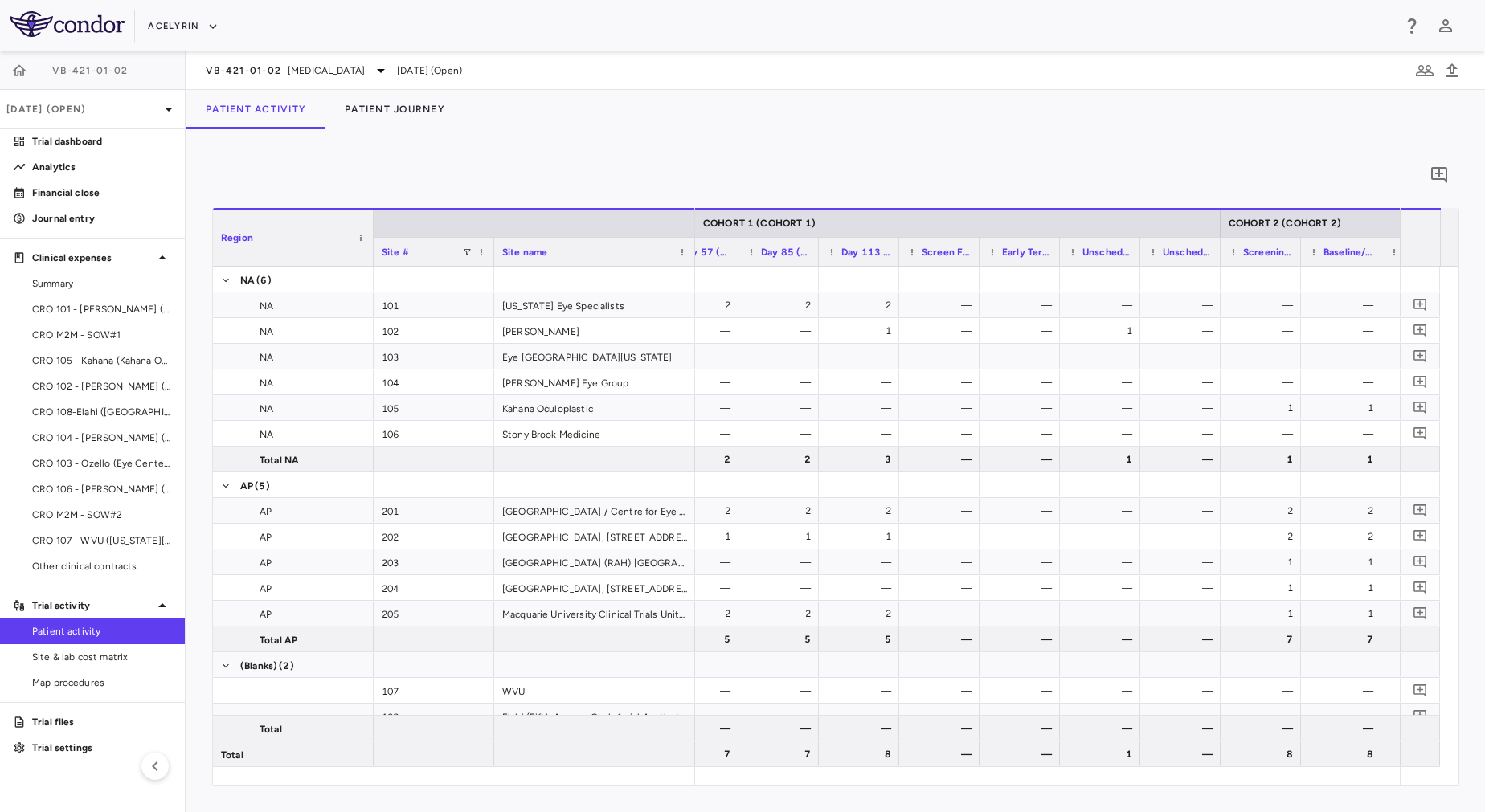
scroll to position [0, 1212]
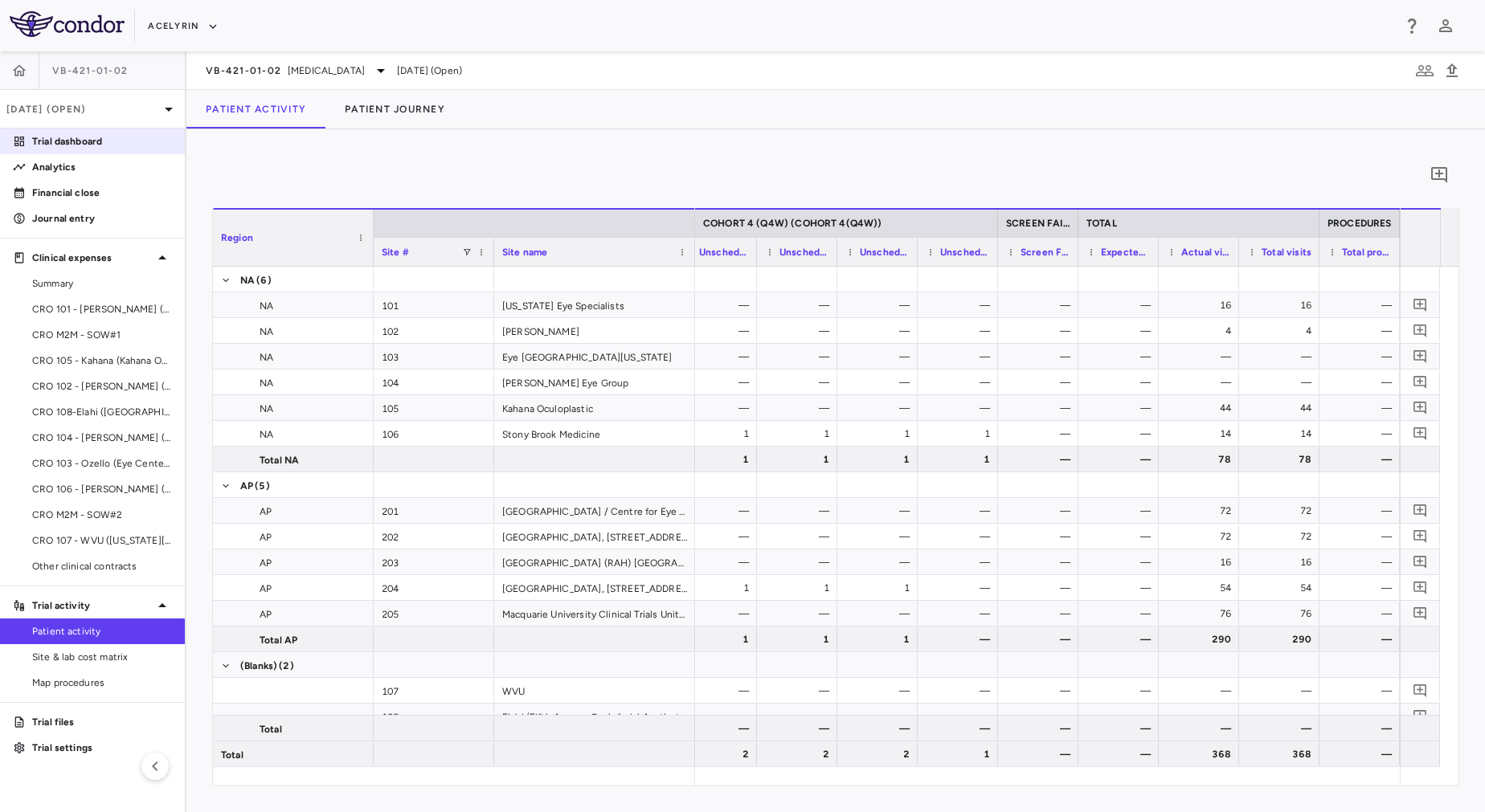
click at [112, 153] on link "Trial dashboard" at bounding box center [92, 141] width 185 height 24
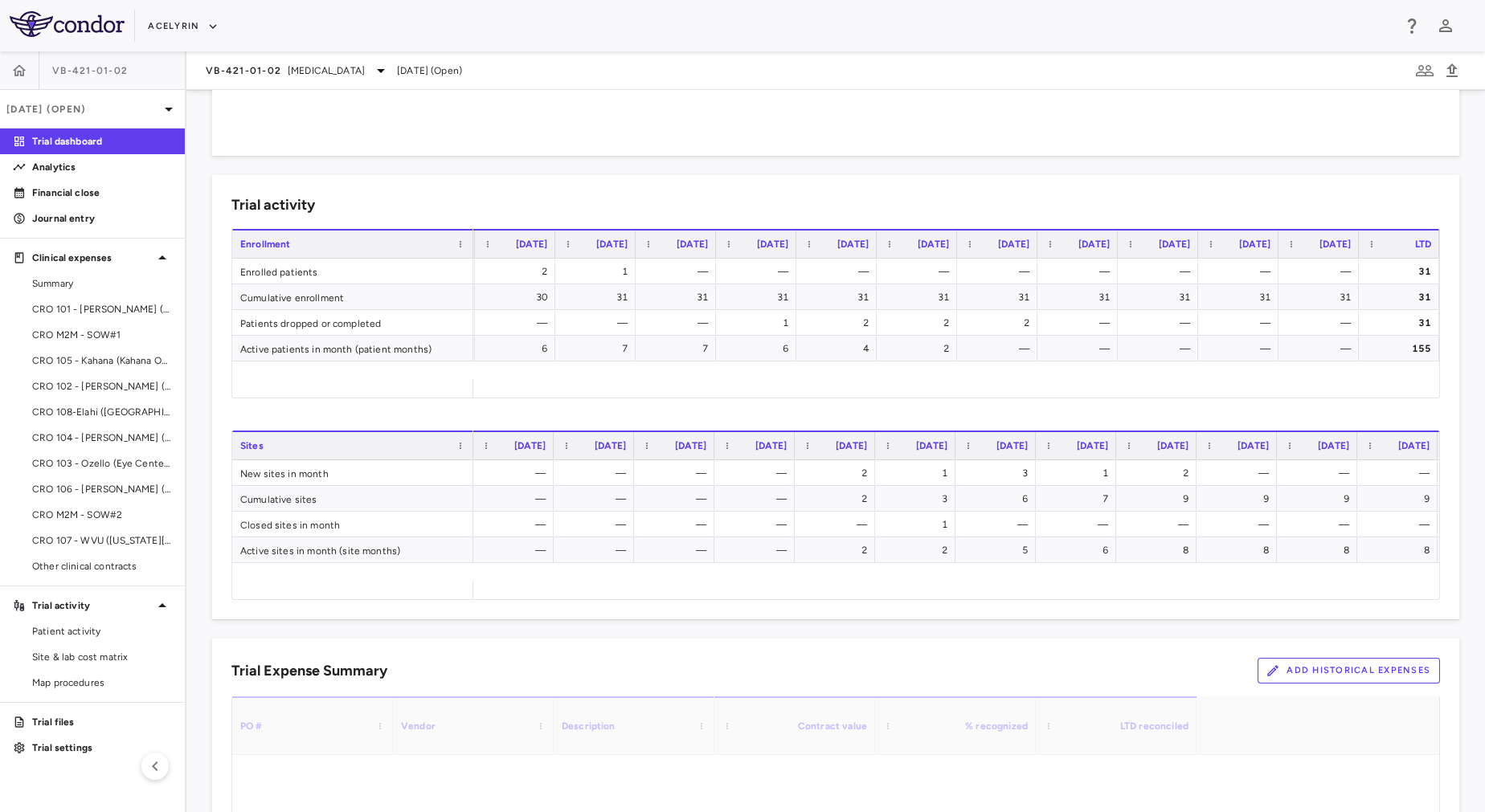
scroll to position [513, 0]
